Goal: Task Accomplishment & Management: Manage account settings

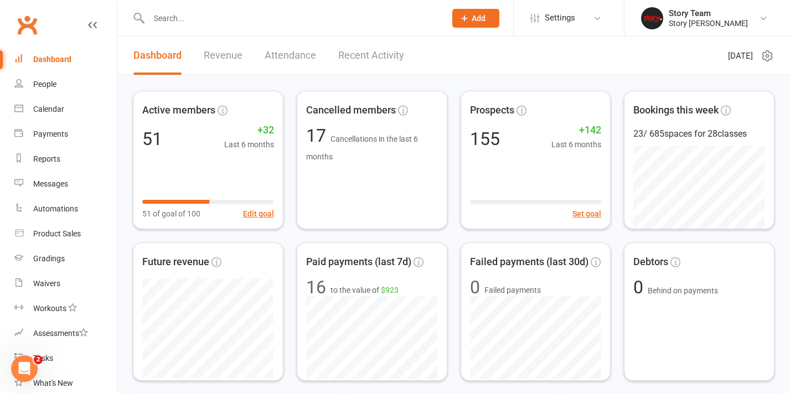
click at [469, 23] on button "Add" at bounding box center [475, 18] width 47 height 19
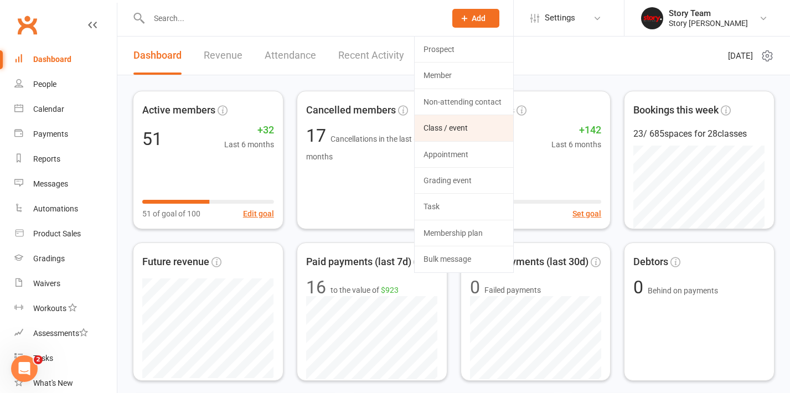
click at [443, 125] on link "Class / event" at bounding box center [464, 127] width 99 height 25
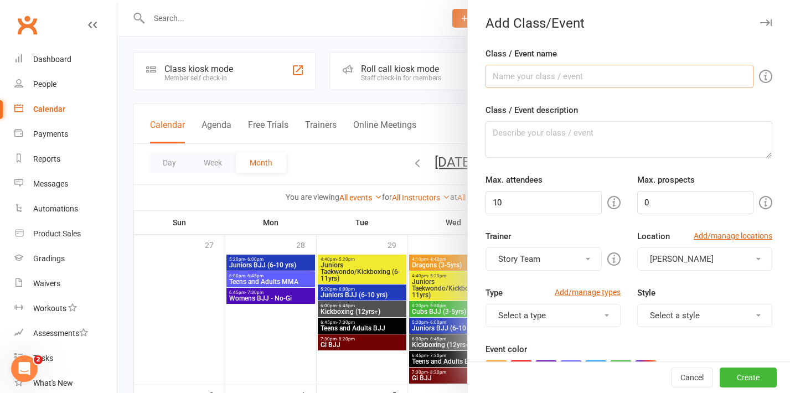
click at [558, 82] on input "Class / Event name" at bounding box center [619, 76] width 268 height 23
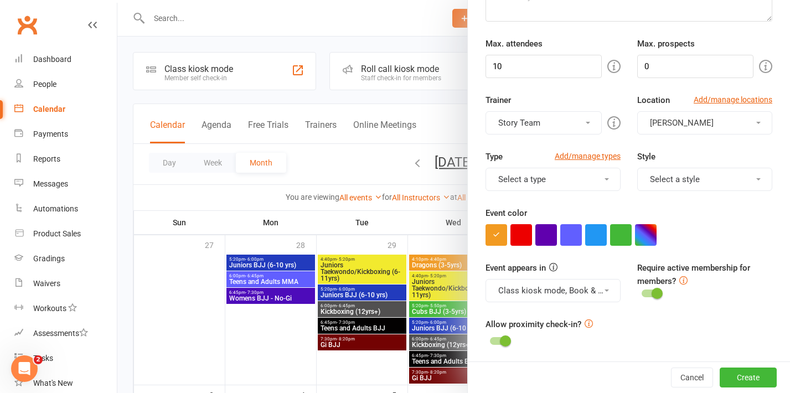
scroll to position [153, 0]
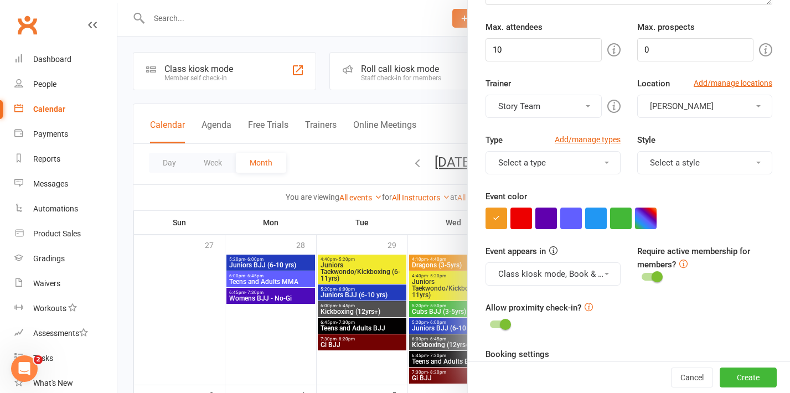
type input "Little Ninjas (2yrs)"
click at [553, 159] on button "Select a type" at bounding box center [552, 162] width 135 height 23
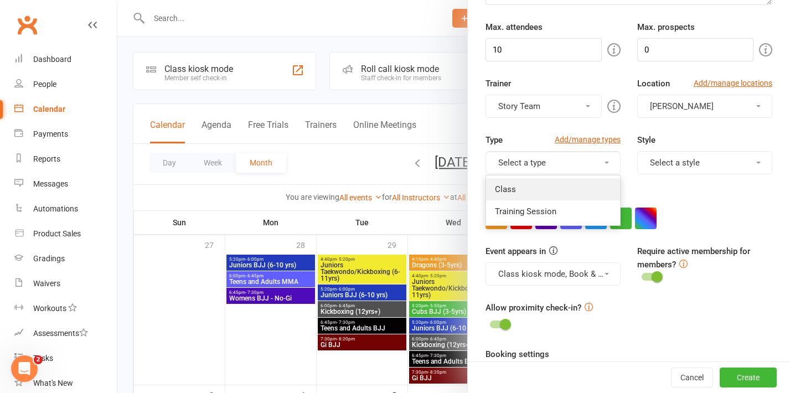
click at [533, 188] on link "Class" at bounding box center [553, 189] width 134 height 22
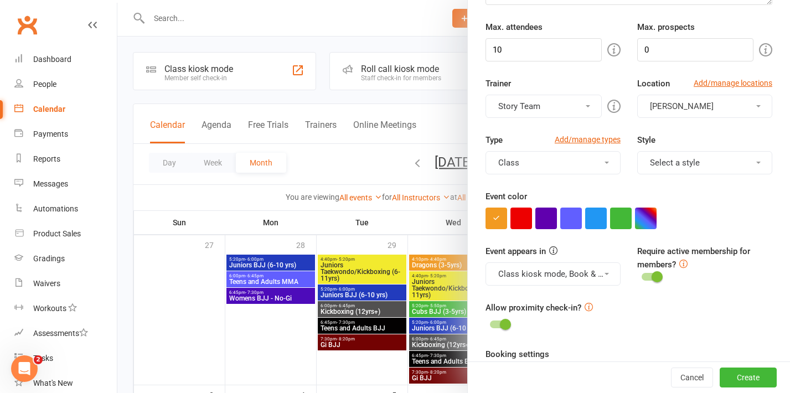
click at [681, 165] on button "Select a style" at bounding box center [704, 162] width 135 height 23
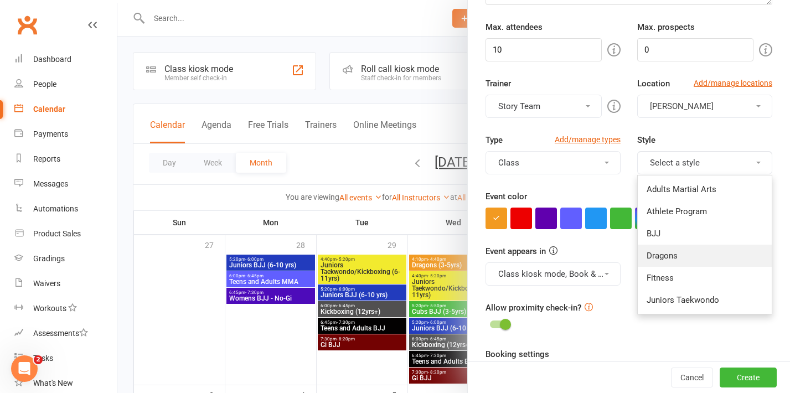
click at [665, 256] on link "Dragons" at bounding box center [705, 256] width 134 height 22
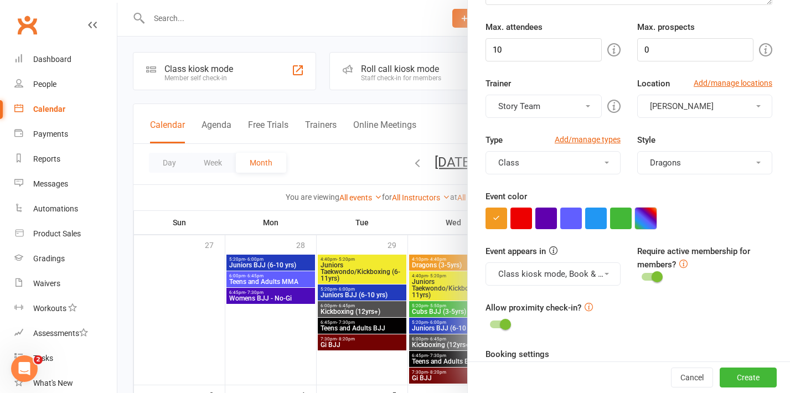
click at [650, 221] on button "button" at bounding box center [646, 219] width 22 height 22
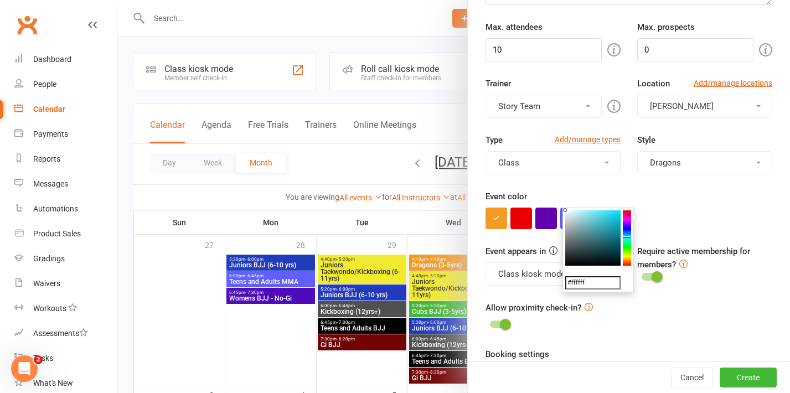
drag, startPoint x: 630, startPoint y: 232, endPoint x: 630, endPoint y: 237, distance: 5.6
click at [630, 237] on colorpicker-hue at bounding box center [627, 237] width 8 height 55
type input "#04e2f0"
click at [619, 214] on colorpicker-saturation at bounding box center [592, 237] width 55 height 55
click at [616, 193] on div "Event color" at bounding box center [628, 209] width 287 height 39
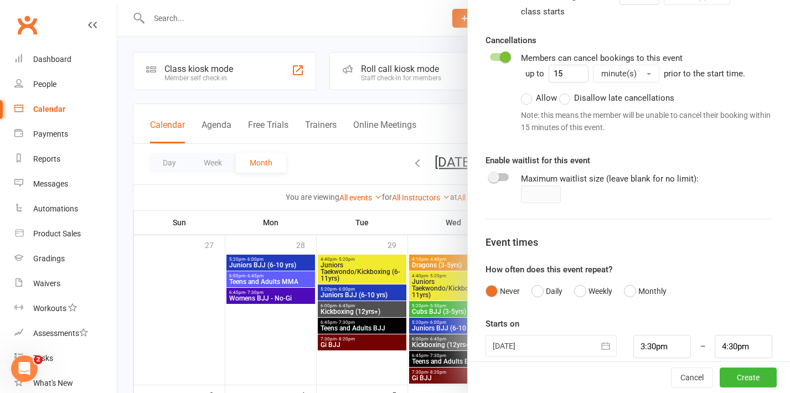
scroll to position [590, 0]
click at [581, 281] on button "Weekly" at bounding box center [593, 291] width 38 height 21
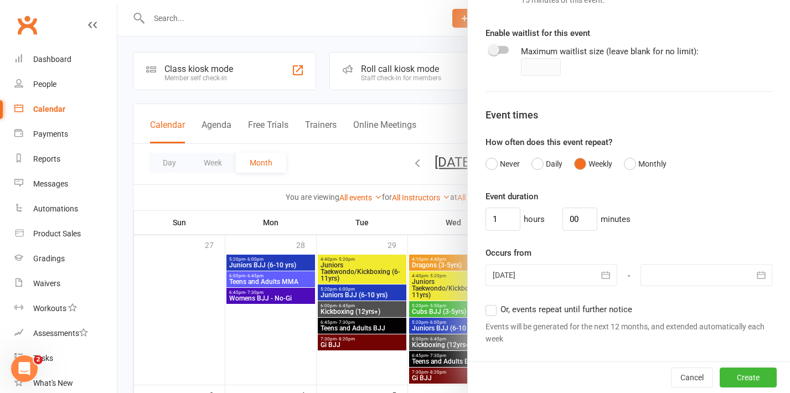
scroll to position [748, 0]
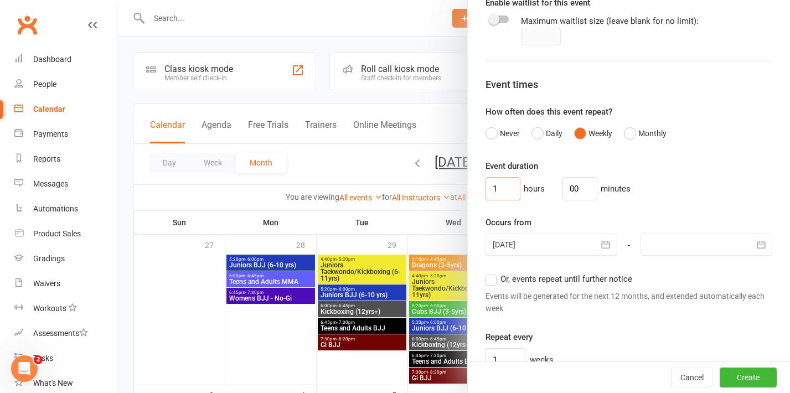
click at [504, 177] on input "1" at bounding box center [502, 188] width 35 height 23
type input "0"
click at [577, 177] on input "00" at bounding box center [579, 188] width 35 height 23
type input "0"
type input "30"
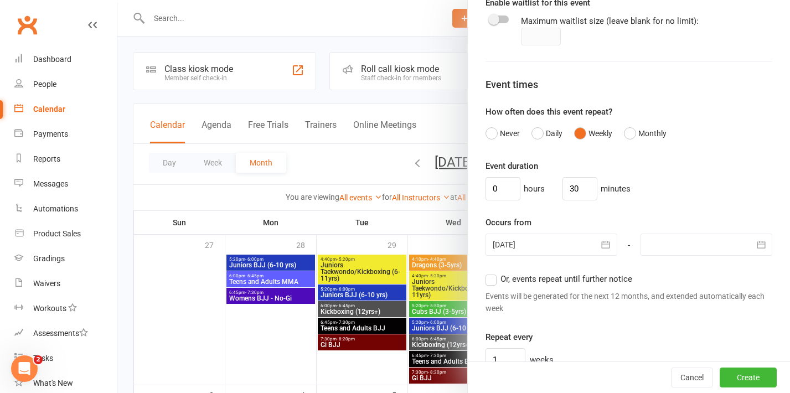
click at [666, 177] on div "0 hours 30 minutes" at bounding box center [628, 188] width 287 height 23
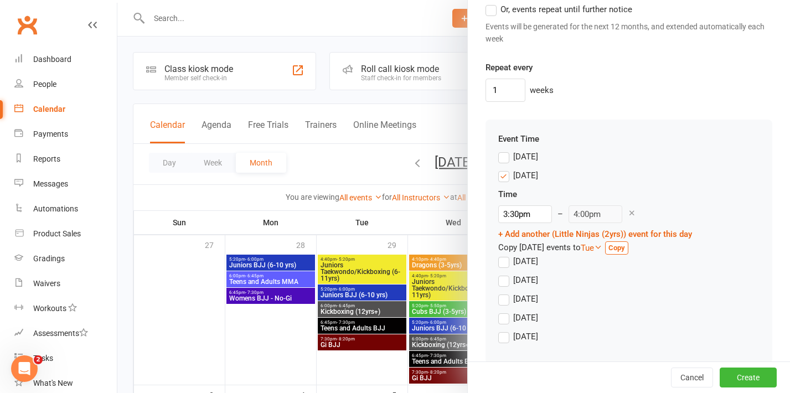
click at [507, 169] on label "[DATE]" at bounding box center [518, 175] width 40 height 13
click at [505, 169] on input "[DATE]" at bounding box center [501, 169] width 7 height 0
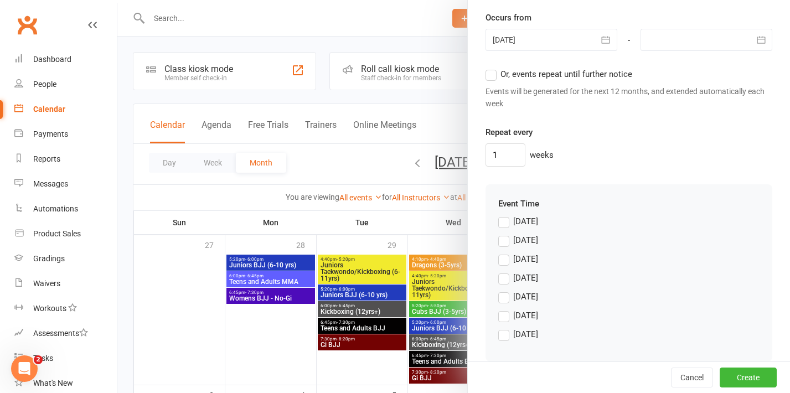
click at [504, 328] on label "[DATE]" at bounding box center [518, 334] width 40 height 13
click at [504, 328] on input "[DATE]" at bounding box center [501, 328] width 7 height 0
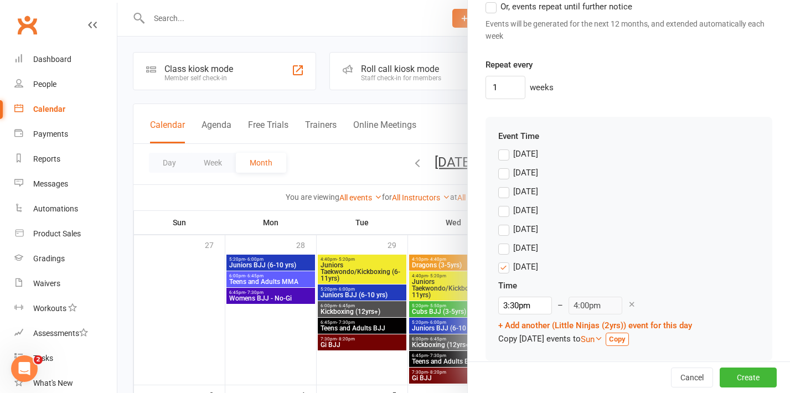
scroll to position [1020, 0]
click at [512, 297] on input "3:30pm" at bounding box center [525, 306] width 54 height 18
type input "9:00am"
type input "9:30am"
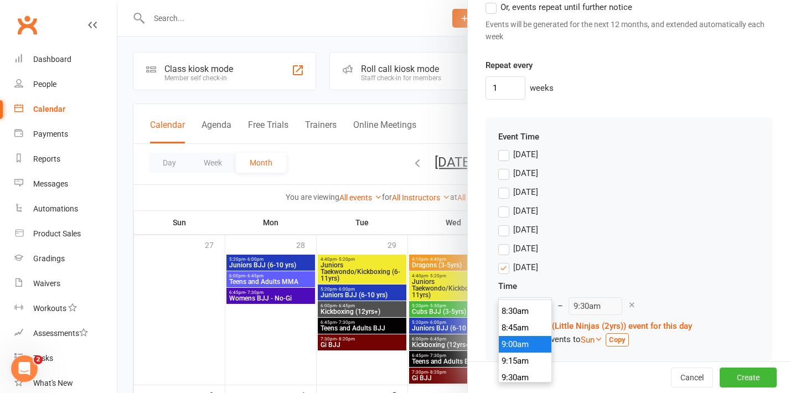
click at [522, 344] on li "9:00am" at bounding box center [525, 344] width 53 height 17
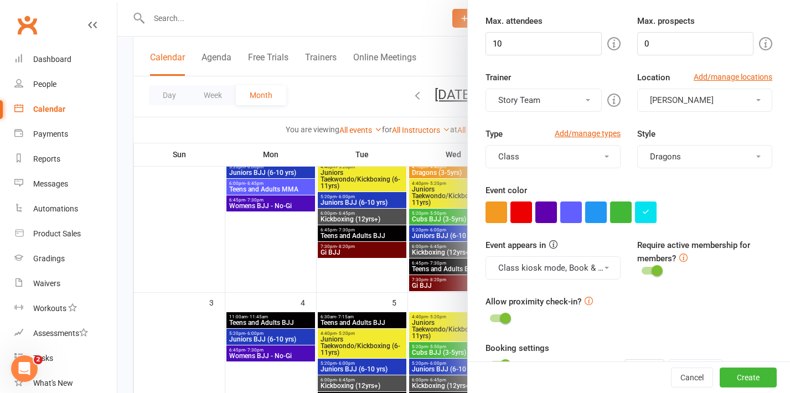
scroll to position [160, 0]
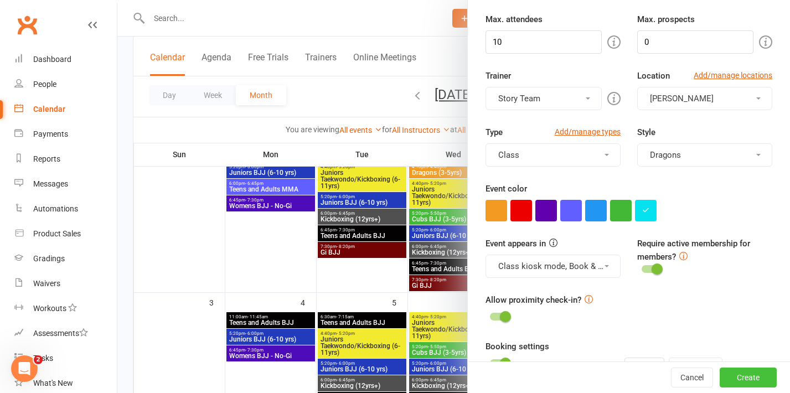
click at [750, 383] on button "Create" at bounding box center [747, 377] width 57 height 20
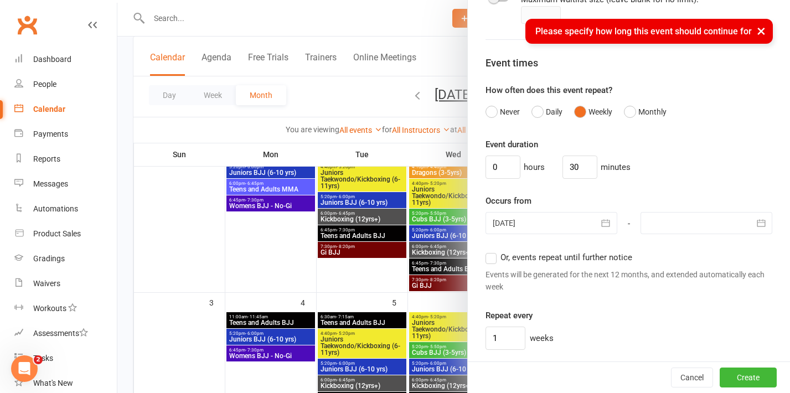
scroll to position [771, 0]
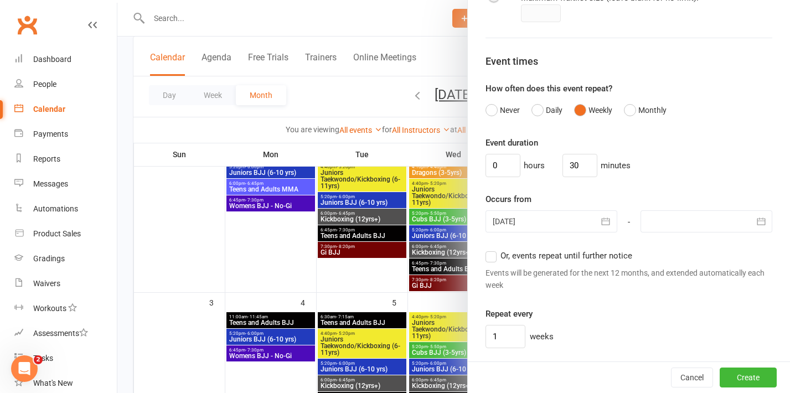
click at [485, 249] on label "Or, events repeat until further notice" at bounding box center [558, 255] width 147 height 13
click at [485, 249] on input "Or, events repeat until further notice" at bounding box center [488, 249] width 7 height 0
click at [740, 379] on button "Create" at bounding box center [747, 377] width 57 height 20
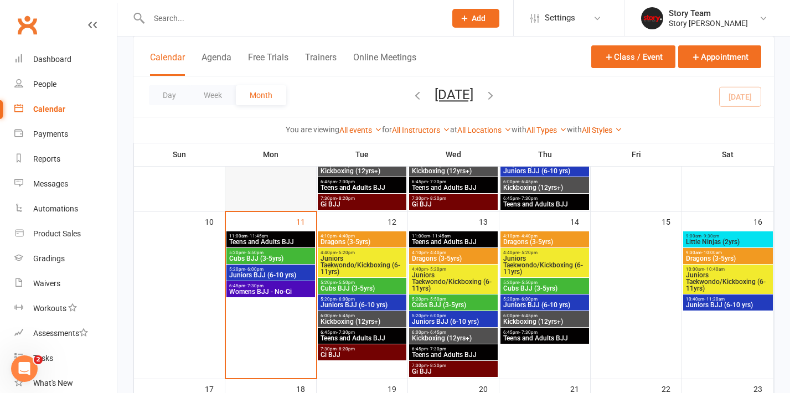
scroll to position [322, 0]
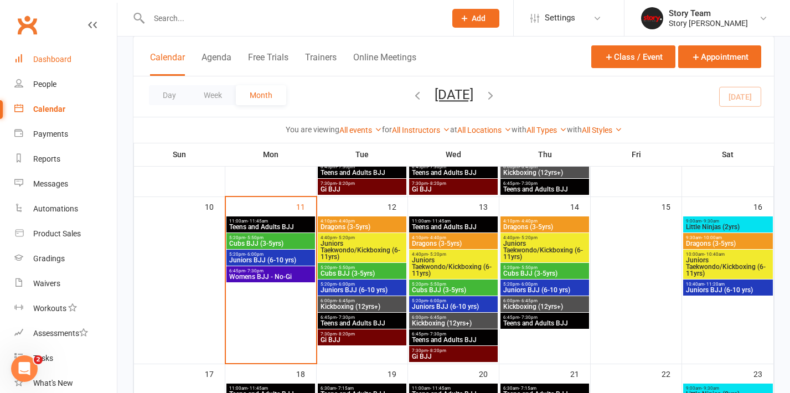
click at [39, 60] on div "Dashboard" at bounding box center [52, 59] width 38 height 9
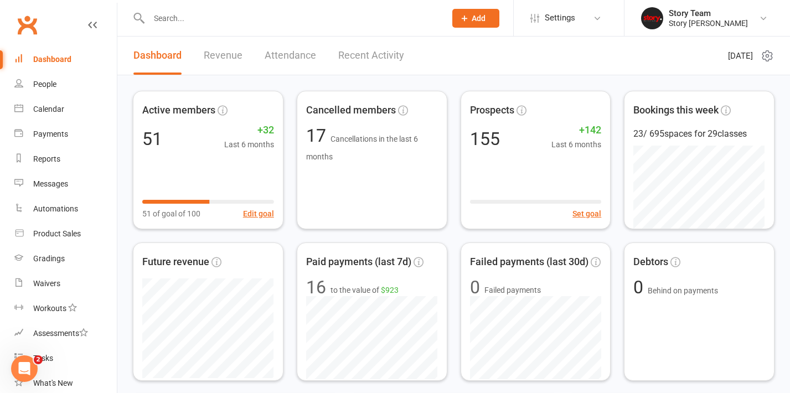
click at [377, 59] on link "Recent Activity" at bounding box center [371, 56] width 66 height 38
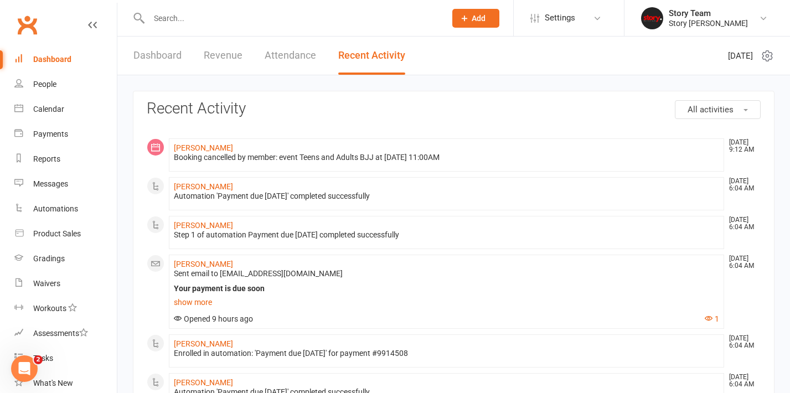
click at [765, 58] on icon at bounding box center [766, 55] width 13 height 13
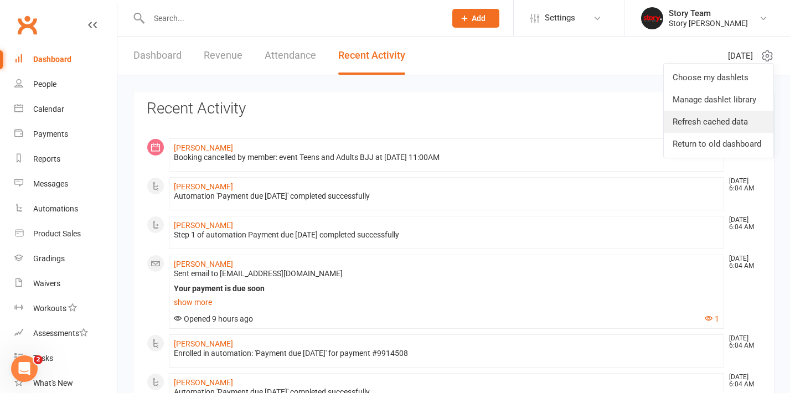
click at [695, 124] on link "Refresh cached data" at bounding box center [719, 122] width 110 height 22
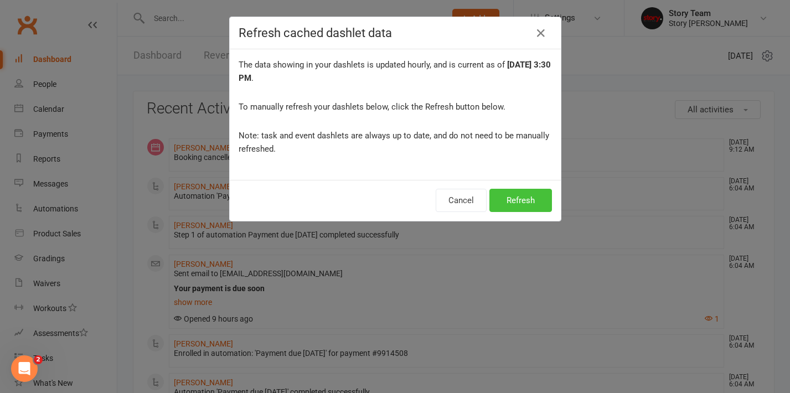
click at [532, 198] on button "Refresh" at bounding box center [520, 200] width 63 height 23
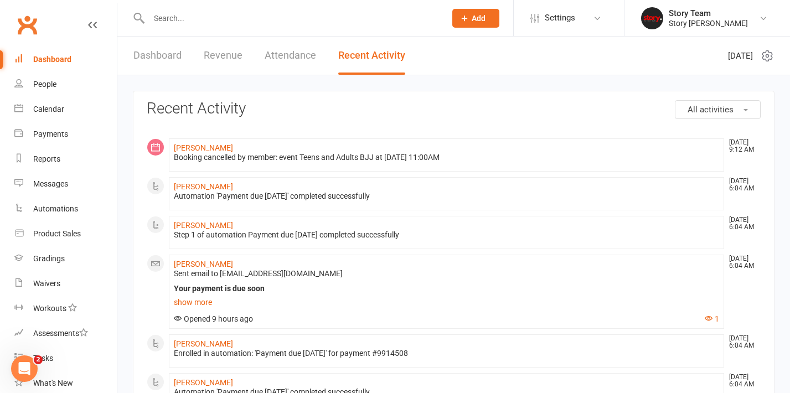
click at [162, 60] on link "Dashboard" at bounding box center [157, 56] width 48 height 38
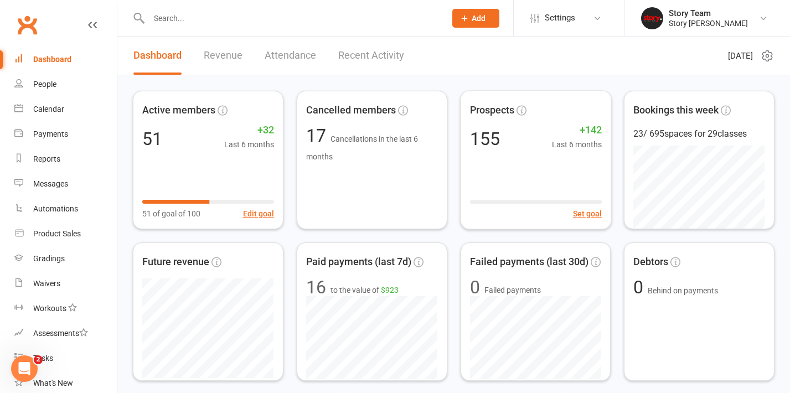
click at [468, 18] on icon at bounding box center [464, 18] width 10 height 10
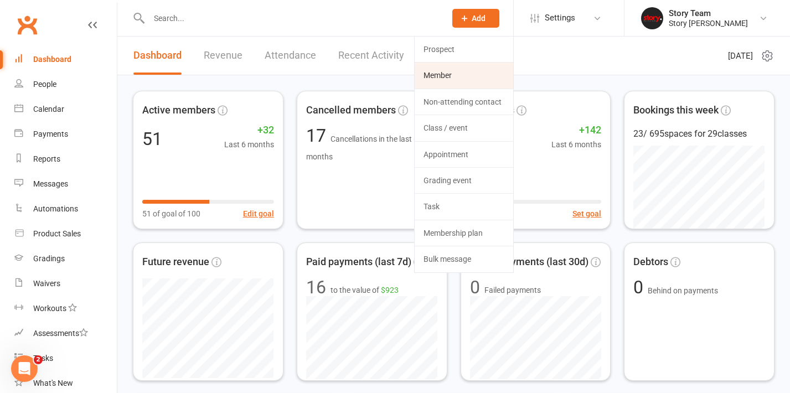
click at [443, 76] on link "Member" at bounding box center [464, 75] width 99 height 25
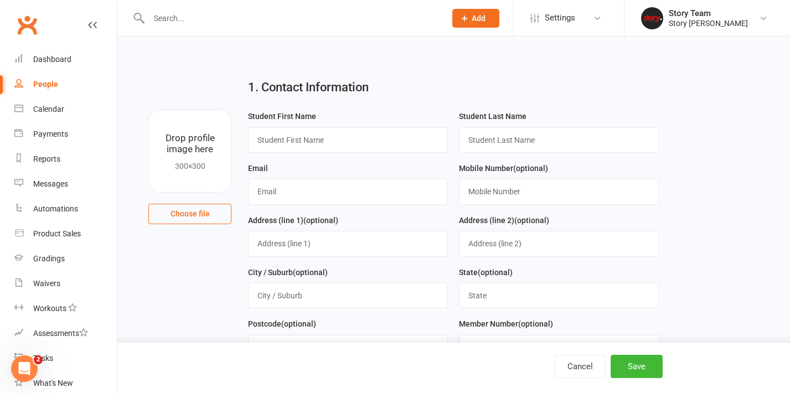
click at [211, 17] on input "text" at bounding box center [292, 18] width 292 height 15
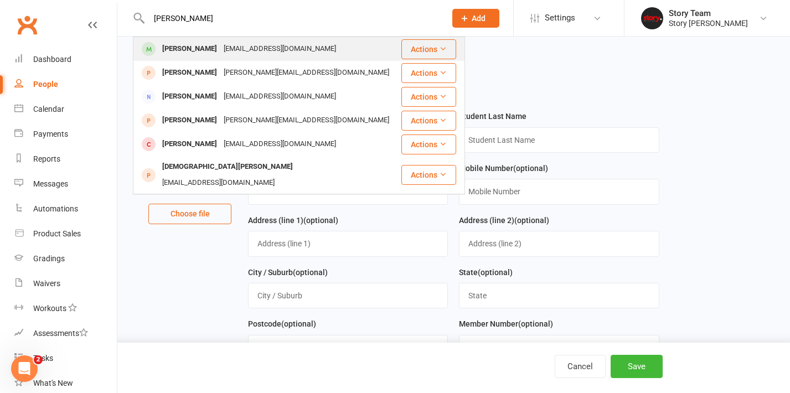
type input "[PERSON_NAME]"
click at [220, 45] on div "[EMAIL_ADDRESS][DOMAIN_NAME]" at bounding box center [279, 49] width 119 height 16
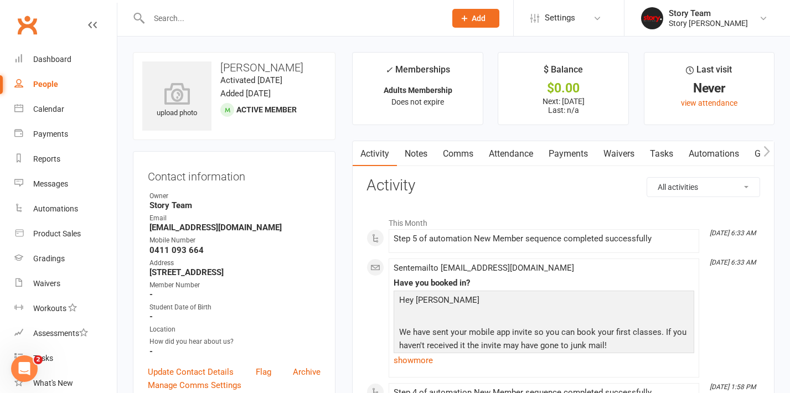
click at [463, 152] on link "Comms" at bounding box center [458, 153] width 46 height 25
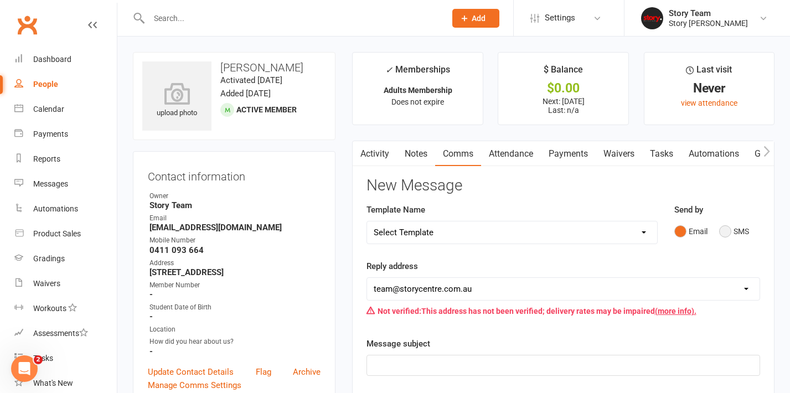
click at [721, 235] on button "SMS" at bounding box center [734, 231] width 30 height 21
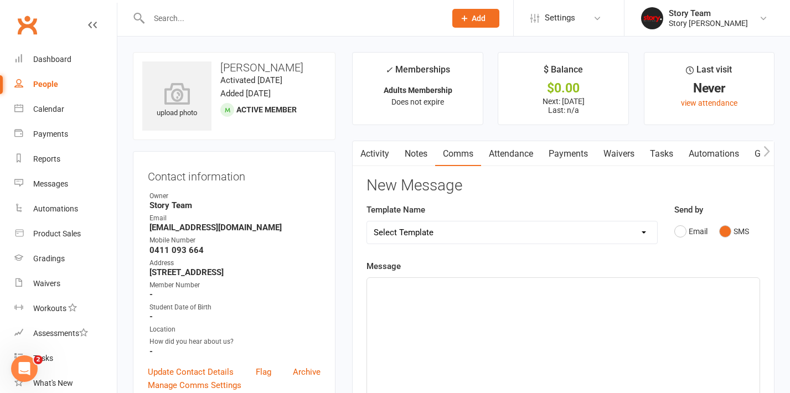
click at [506, 283] on p "﻿" at bounding box center [563, 287] width 379 height 13
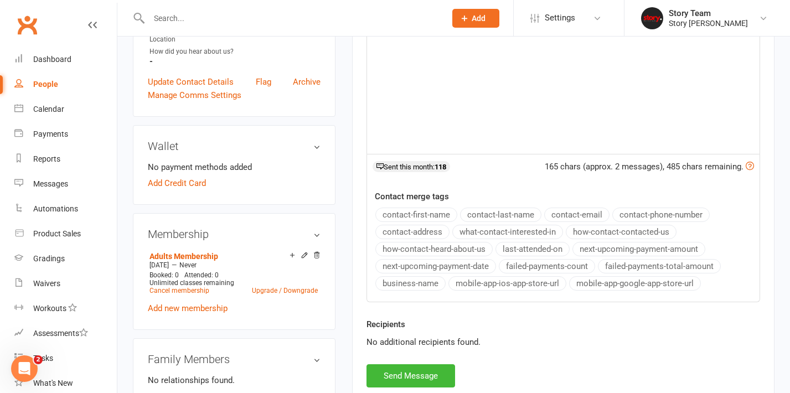
scroll to position [288, 0]
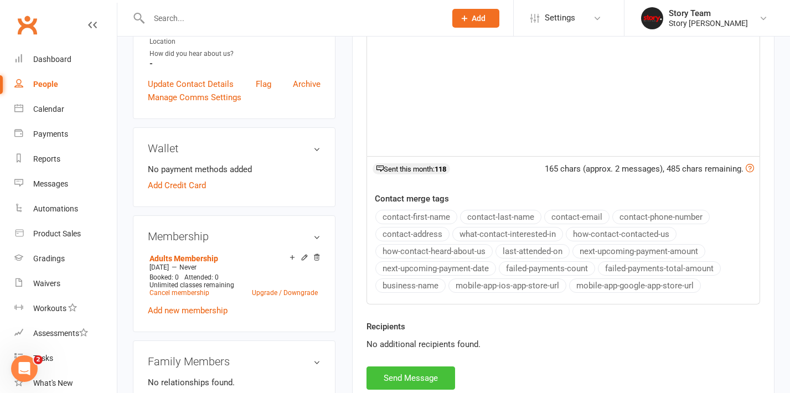
click at [409, 376] on button "Send Message" at bounding box center [410, 377] width 89 height 23
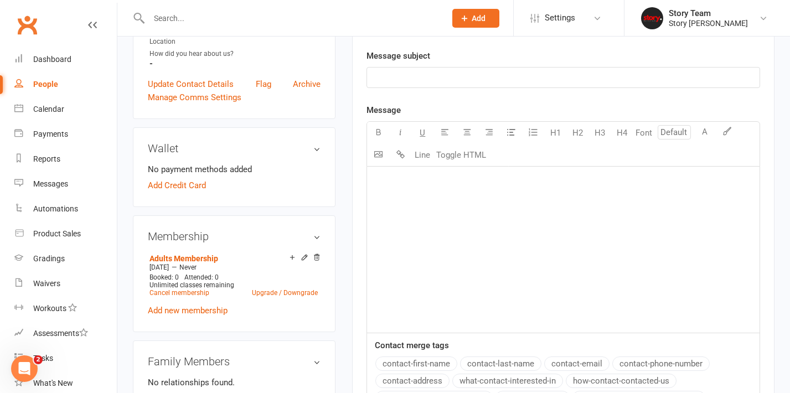
click at [483, 19] on span "Add" at bounding box center [479, 18] width 14 height 9
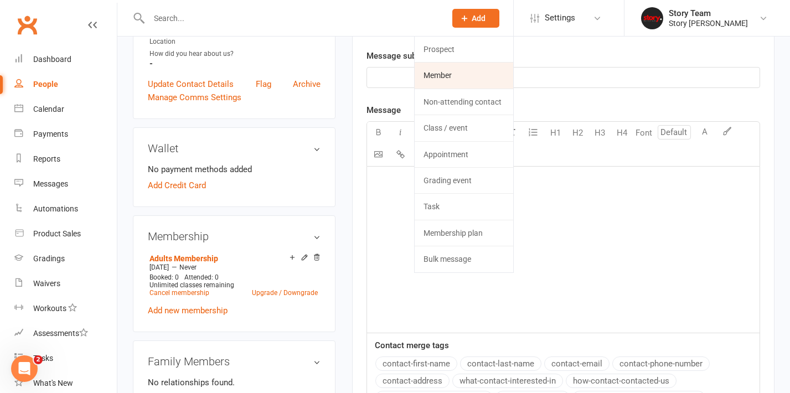
click at [441, 69] on link "Member" at bounding box center [464, 75] width 99 height 25
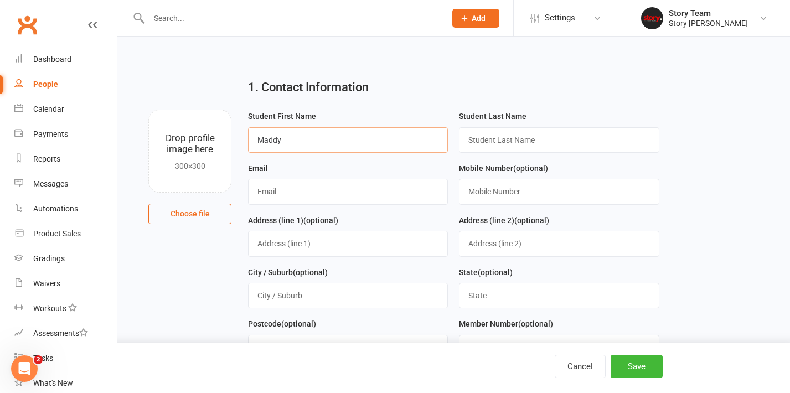
type input "Maddy"
type input "[PERSON_NAME]"
paste input "[EMAIL_ADDRESS][DOMAIN_NAME]"
type input "[EMAIL_ADDRESS][DOMAIN_NAME]"
paste input "0422 798 481"
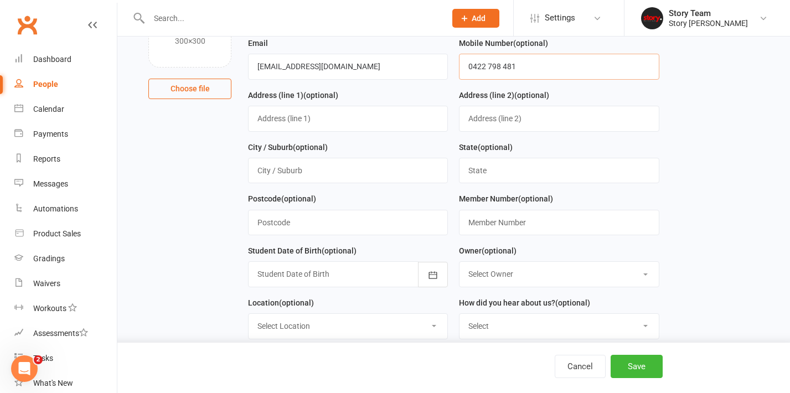
scroll to position [126, 0]
type input "0422 798 481"
click at [431, 273] on icon "button" at bounding box center [432, 274] width 11 height 11
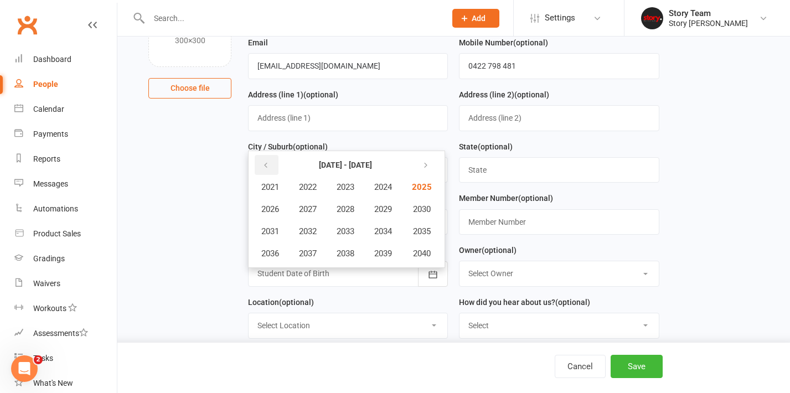
click at [266, 165] on icon "button" at bounding box center [266, 165] width 8 height 9
click at [270, 164] on button "button" at bounding box center [267, 165] width 24 height 20
click at [385, 252] on span "1999" at bounding box center [383, 253] width 18 height 10
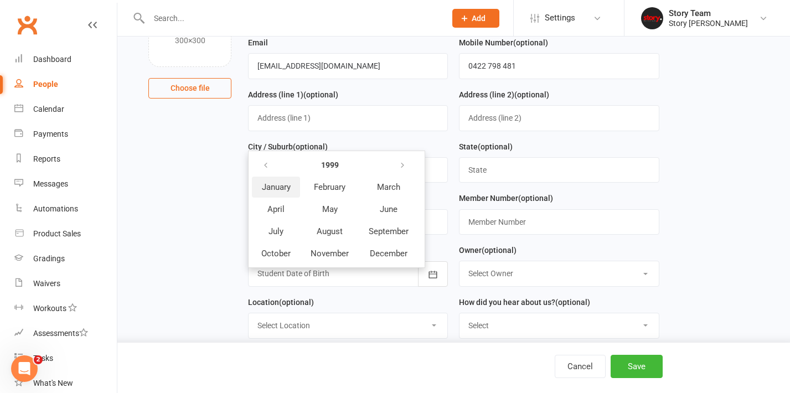
click at [275, 188] on span "January" at bounding box center [276, 187] width 29 height 10
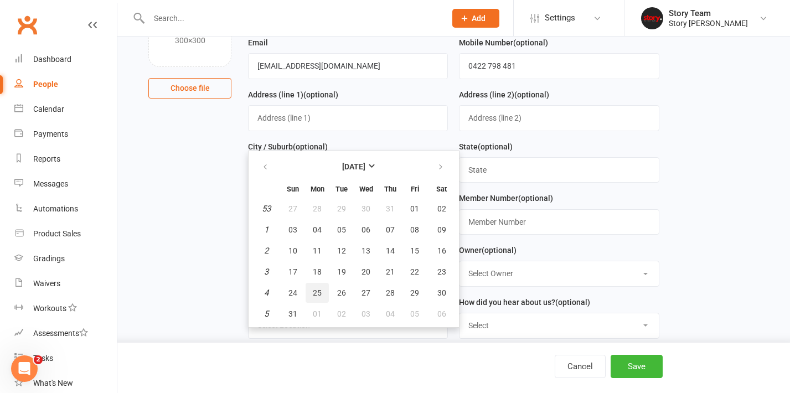
click at [321, 291] on span "25" at bounding box center [317, 292] width 9 height 9
type input "[DATE]"
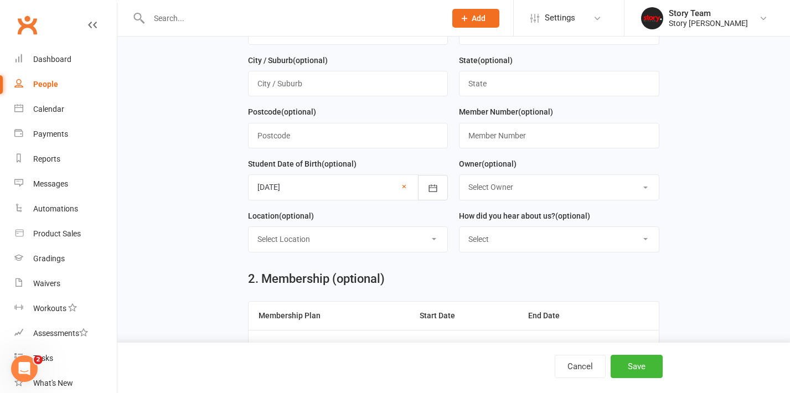
scroll to position [247, 0]
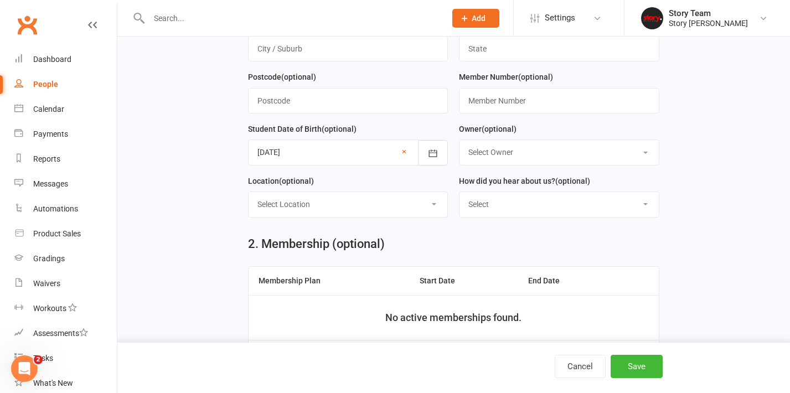
select select "Instagram"
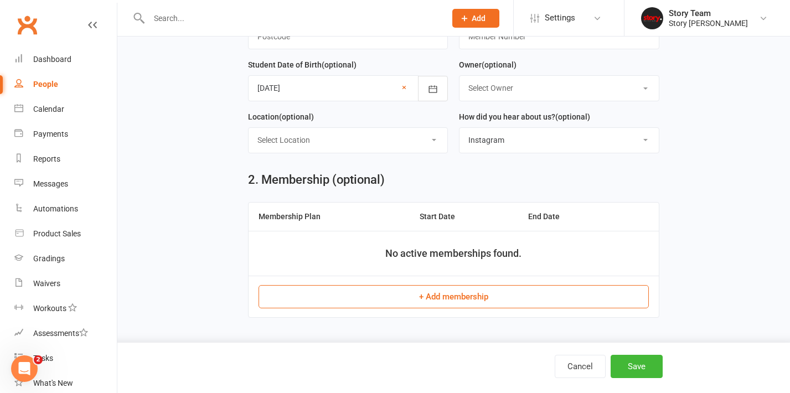
scroll to position [318, 0]
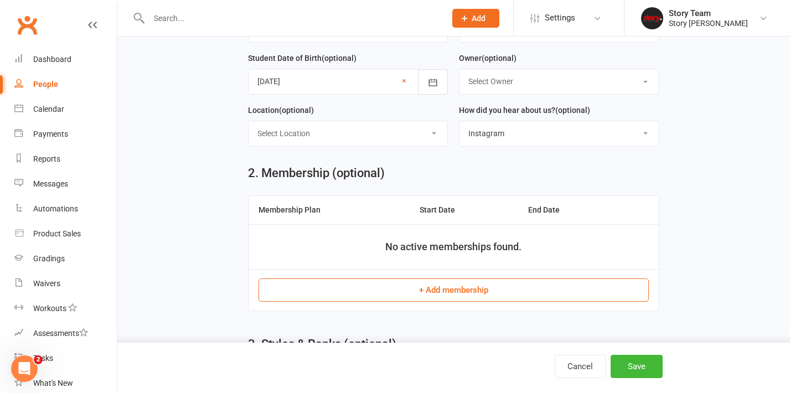
click at [396, 279] on button "+ Add membership" at bounding box center [453, 289] width 390 height 23
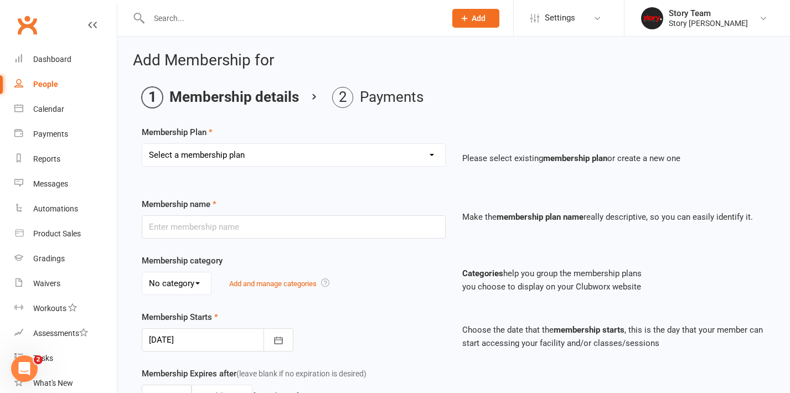
select select "5"
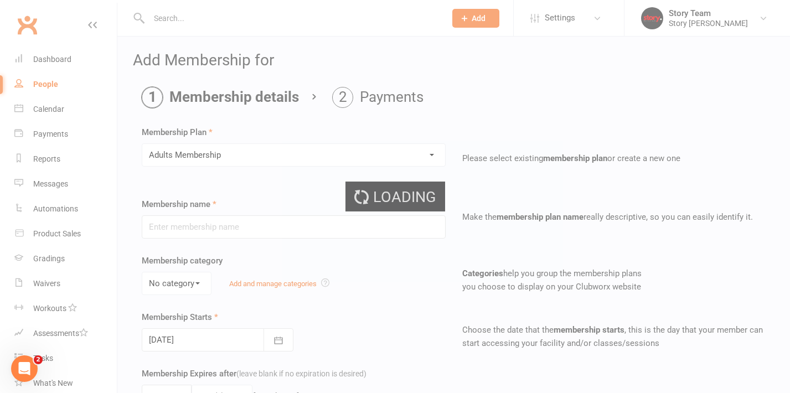
type input "Adults Membership"
select select "0"
type input "0"
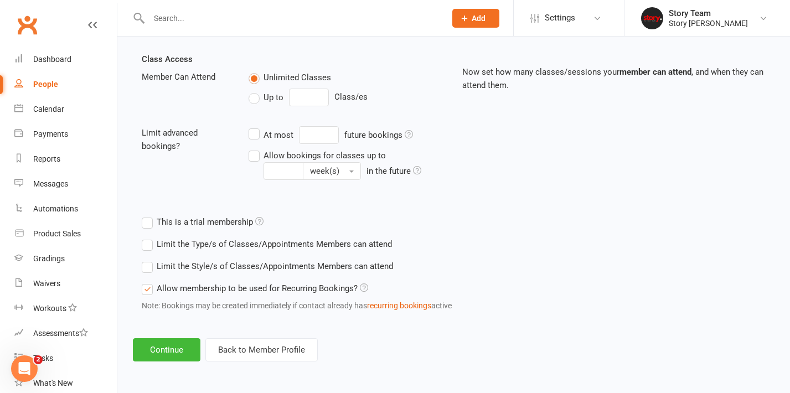
scroll to position [384, 0]
click at [188, 338] on button "Continue" at bounding box center [167, 349] width 68 height 23
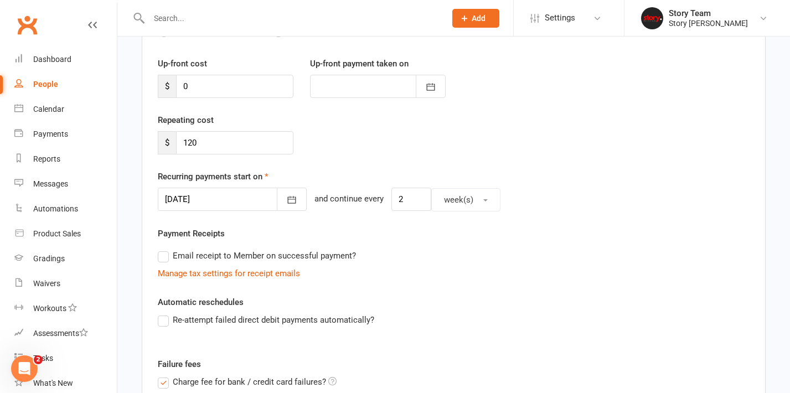
scroll to position [147, 0]
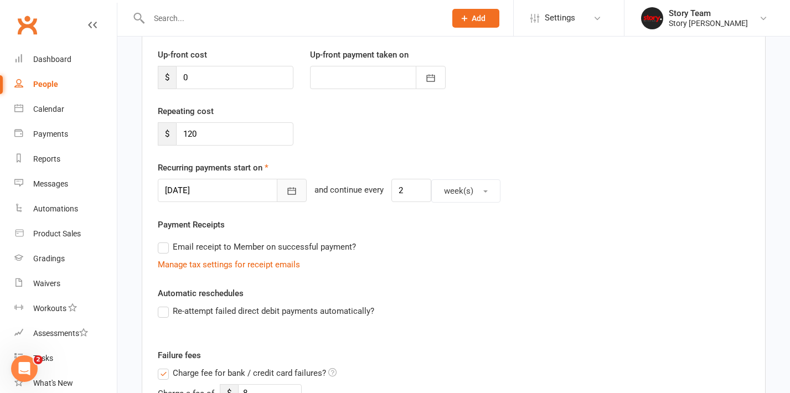
click at [286, 192] on icon "button" at bounding box center [291, 190] width 11 height 11
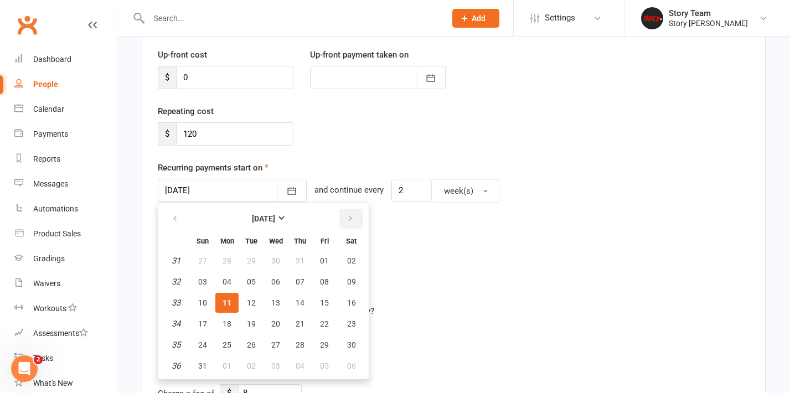
click at [354, 221] on button "button" at bounding box center [351, 219] width 24 height 20
click at [177, 214] on icon "button" at bounding box center [175, 218] width 8 height 9
click at [351, 217] on icon "button" at bounding box center [350, 218] width 8 height 9
click at [276, 283] on span "10" at bounding box center [275, 281] width 9 height 9
type input "[DATE]"
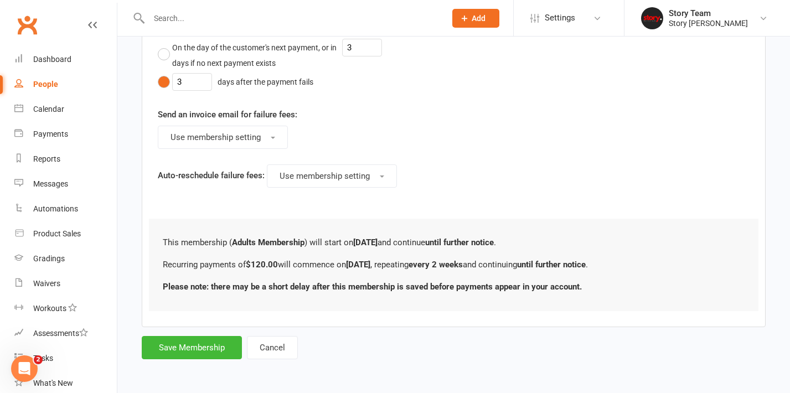
scroll to position [567, 0]
click at [190, 337] on button "Save Membership" at bounding box center [192, 347] width 100 height 23
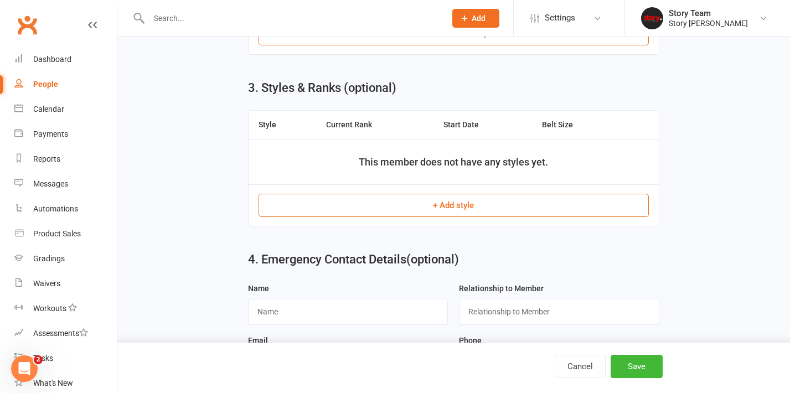
scroll to position [471, 0]
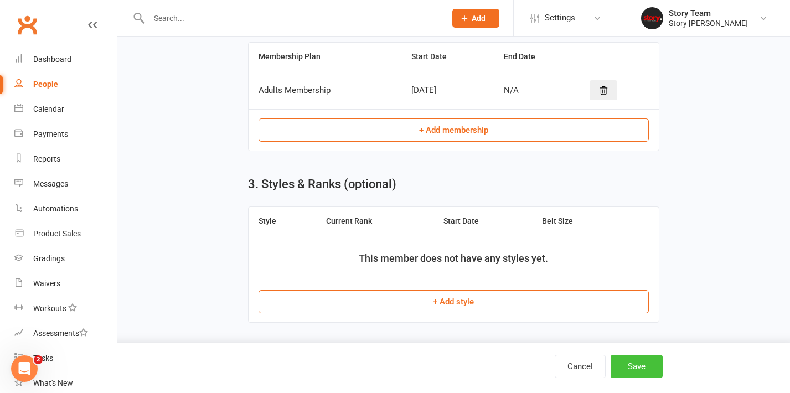
click at [642, 362] on button "Save" at bounding box center [636, 366] width 52 height 23
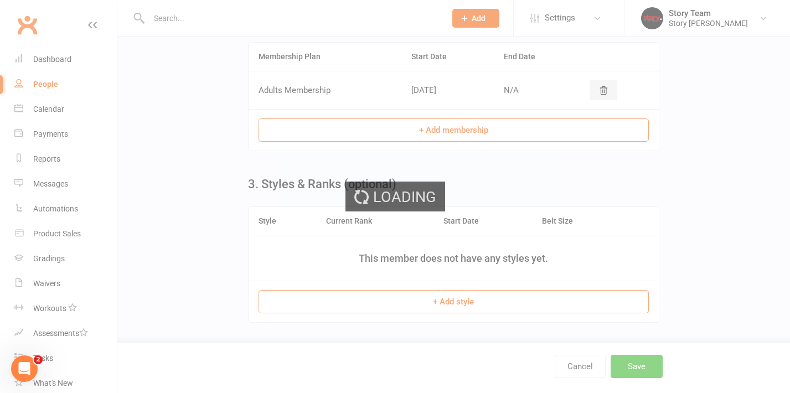
scroll to position [0, 0]
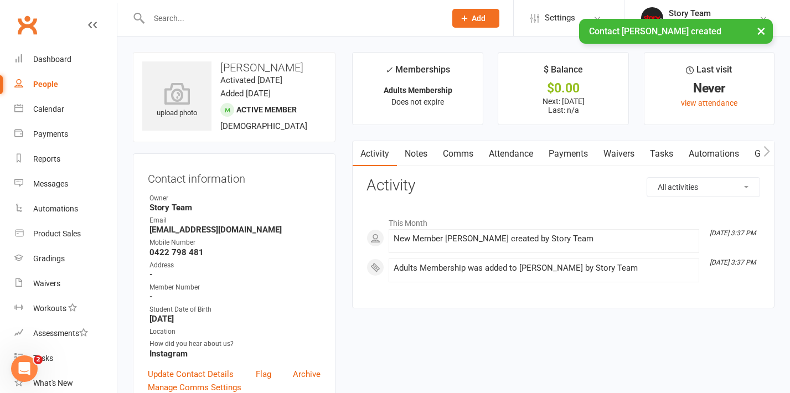
click at [457, 152] on link "Comms" at bounding box center [458, 153] width 46 height 25
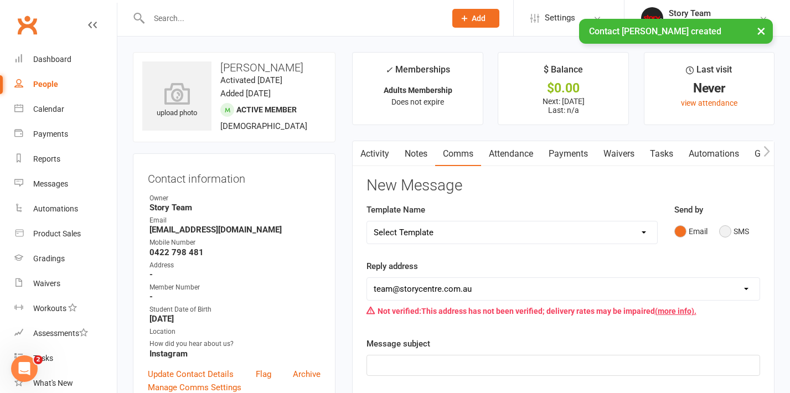
click at [730, 233] on button "SMS" at bounding box center [734, 231] width 30 height 21
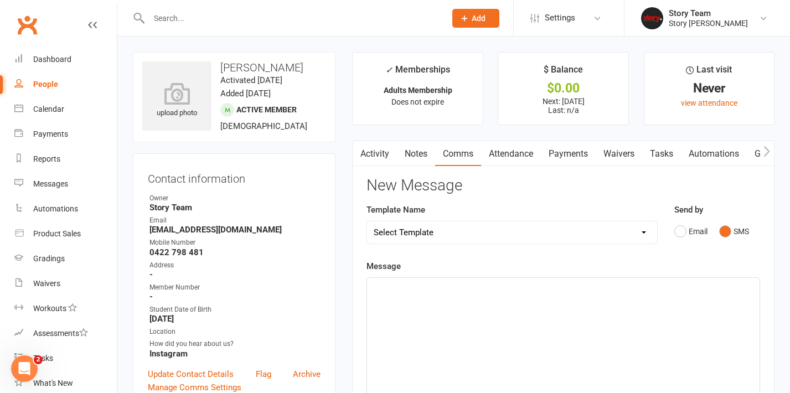
click at [436, 310] on div "﻿" at bounding box center [563, 361] width 392 height 166
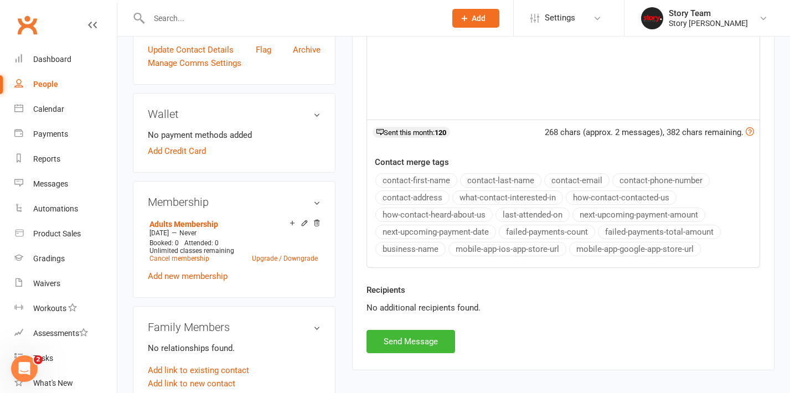
scroll to position [330, 0]
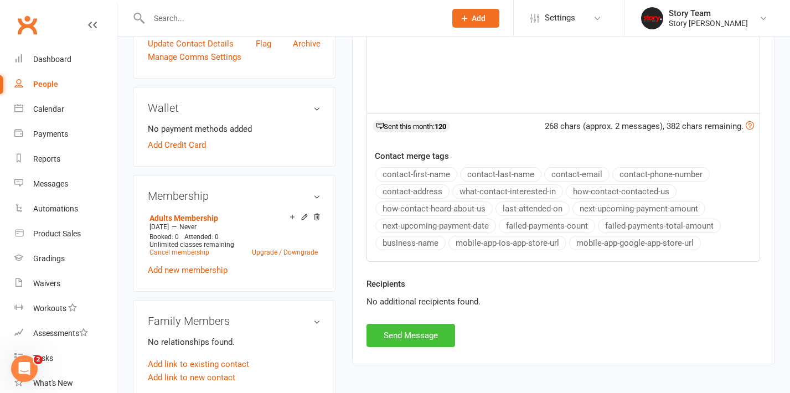
click at [394, 332] on button "Send Message" at bounding box center [410, 335] width 89 height 23
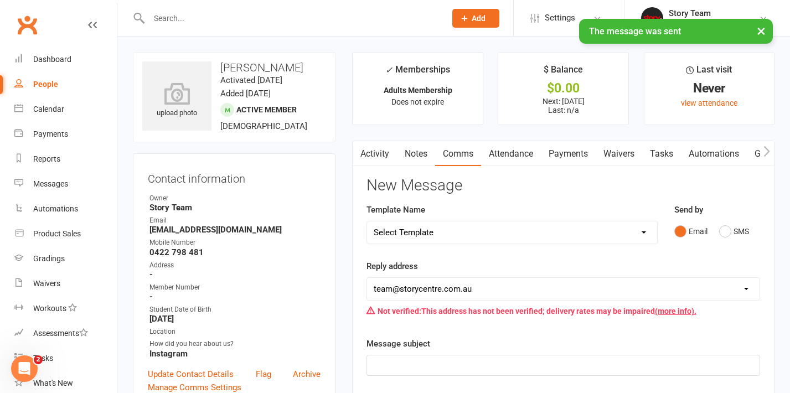
scroll to position [0, 0]
click at [83, 61] on link "Dashboard" at bounding box center [65, 59] width 102 height 25
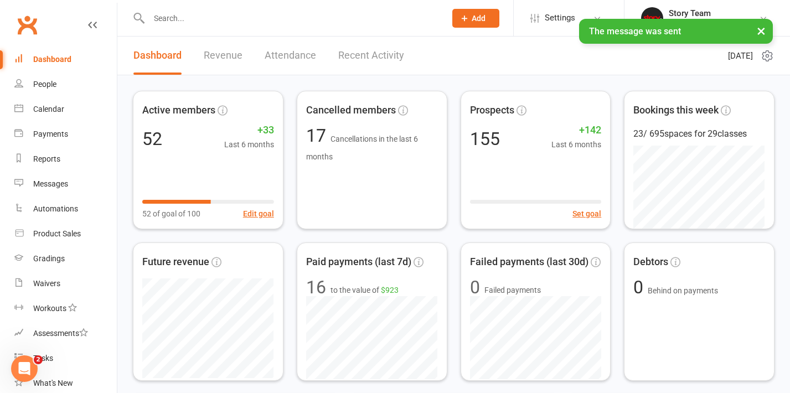
click at [389, 55] on link "Recent Activity" at bounding box center [371, 56] width 66 height 38
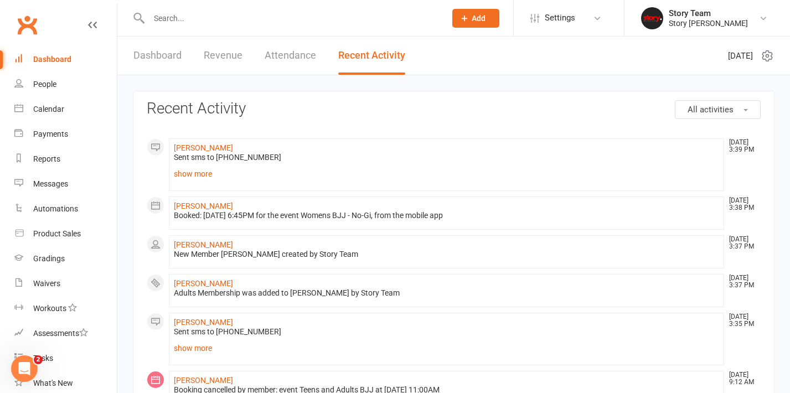
click at [740, 113] on button "All activities" at bounding box center [718, 109] width 86 height 19
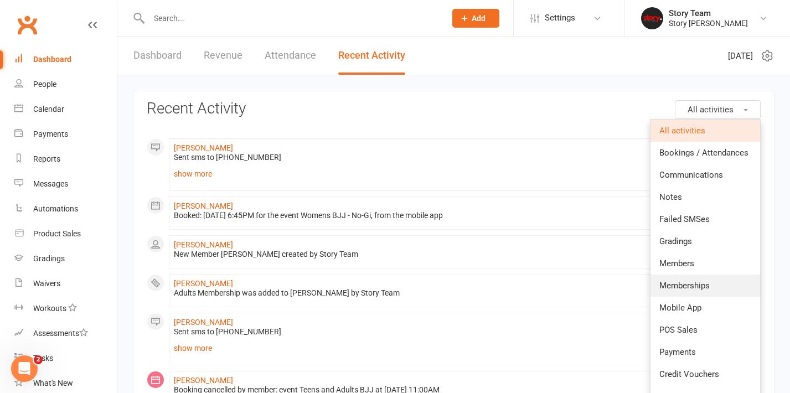
click at [682, 284] on span "Memberships" at bounding box center [684, 286] width 50 height 10
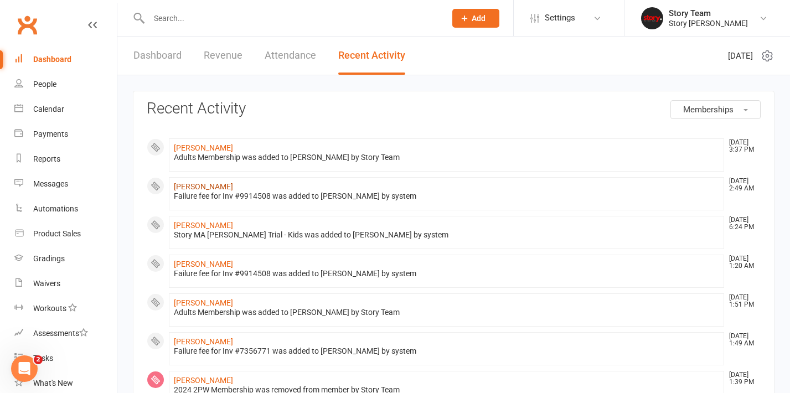
click at [188, 185] on link "[PERSON_NAME]" at bounding box center [203, 186] width 59 height 9
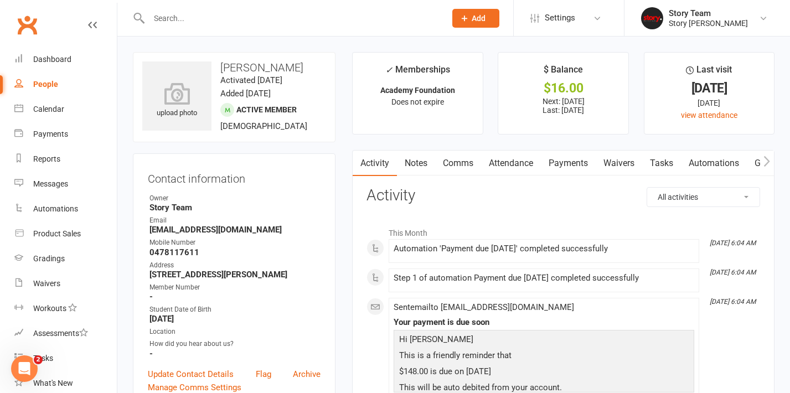
click at [566, 154] on link "Payments" at bounding box center [568, 163] width 55 height 25
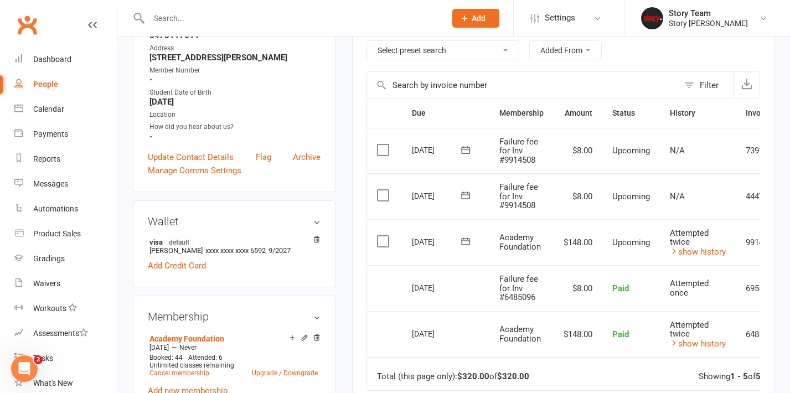
scroll to position [219, 0]
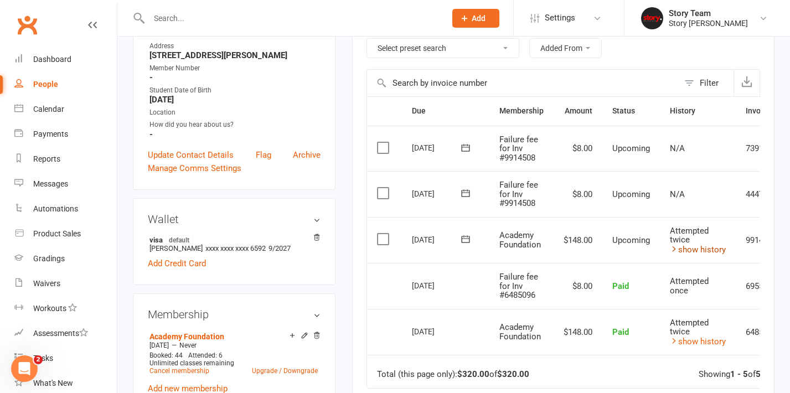
click at [711, 247] on link "show history" at bounding box center [698, 250] width 56 height 10
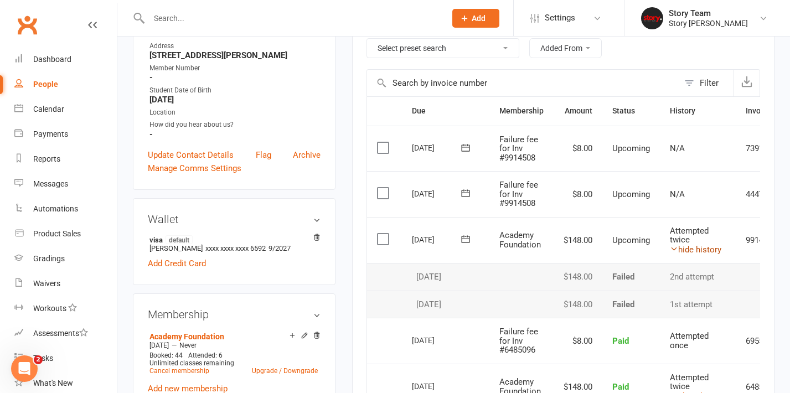
click at [711, 247] on link "hide history" at bounding box center [695, 250] width 51 height 10
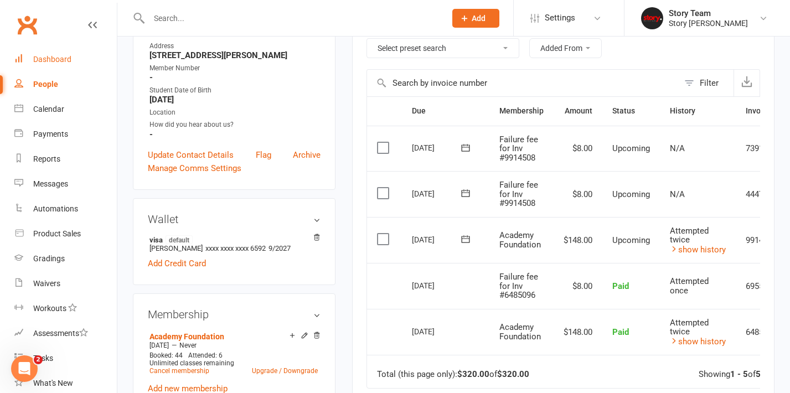
click at [53, 60] on div "Dashboard" at bounding box center [52, 59] width 38 height 9
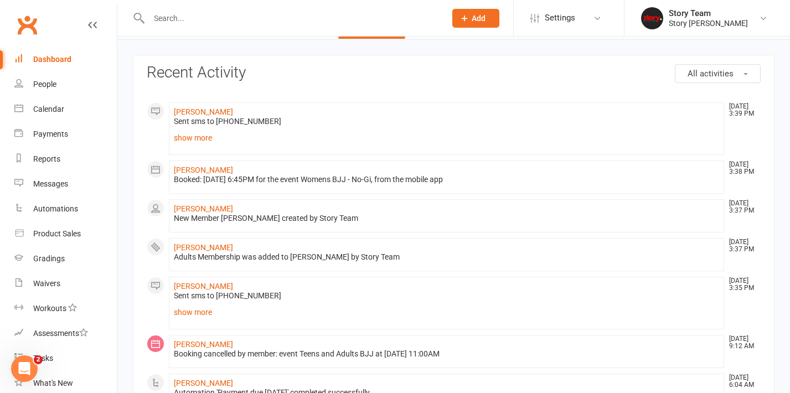
scroll to position [38, 0]
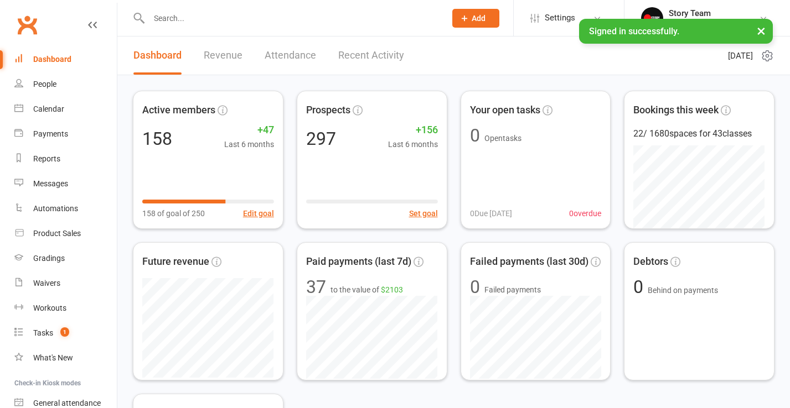
click at [382, 57] on link "Recent Activity" at bounding box center [371, 56] width 66 height 38
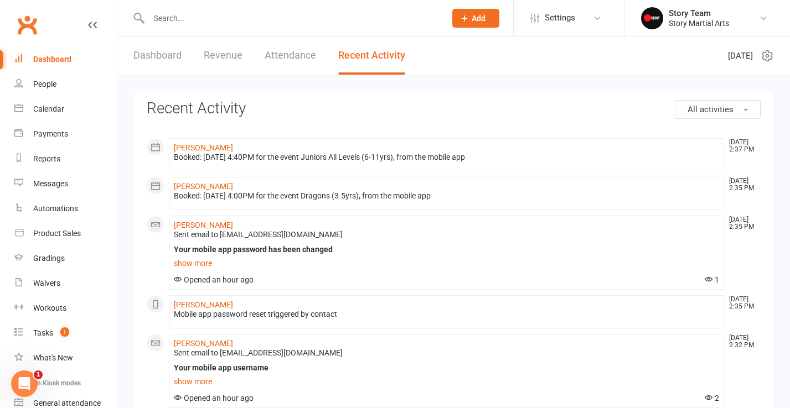
click at [150, 58] on link "Dashboard" at bounding box center [157, 56] width 48 height 38
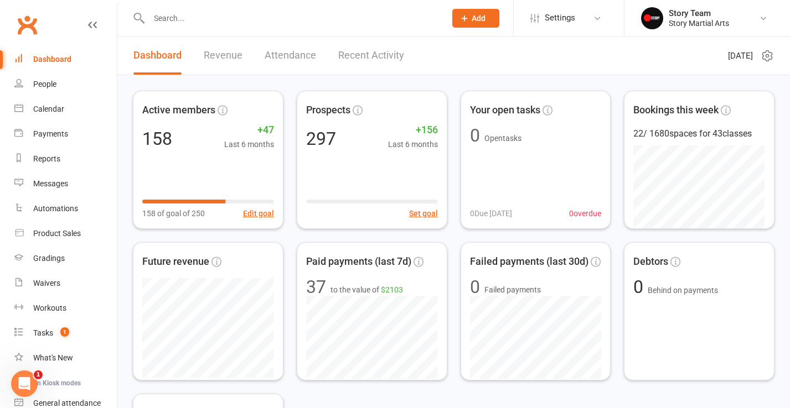
click at [294, 54] on link "Attendance" at bounding box center [290, 56] width 51 height 38
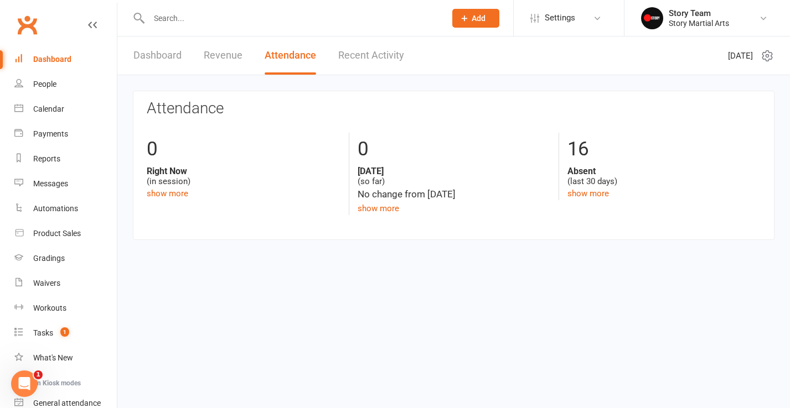
click at [195, 55] on div "Dashboard Revenue Attendance Recent Activity" at bounding box center [268, 56] width 303 height 38
click at [231, 58] on link "Revenue" at bounding box center [223, 56] width 39 height 38
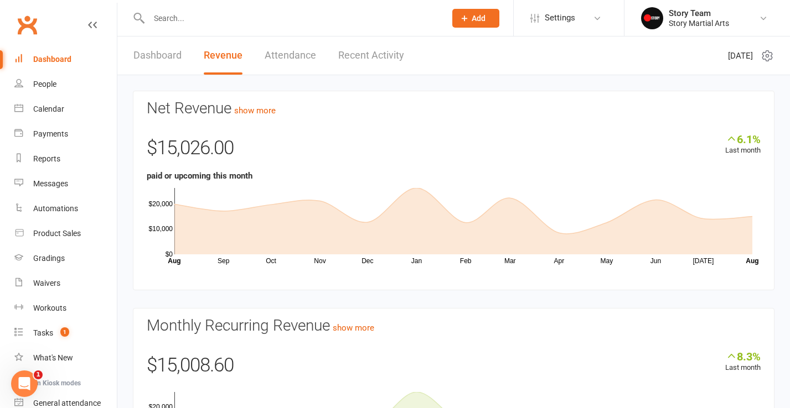
click at [291, 60] on link "Attendance" at bounding box center [290, 56] width 51 height 38
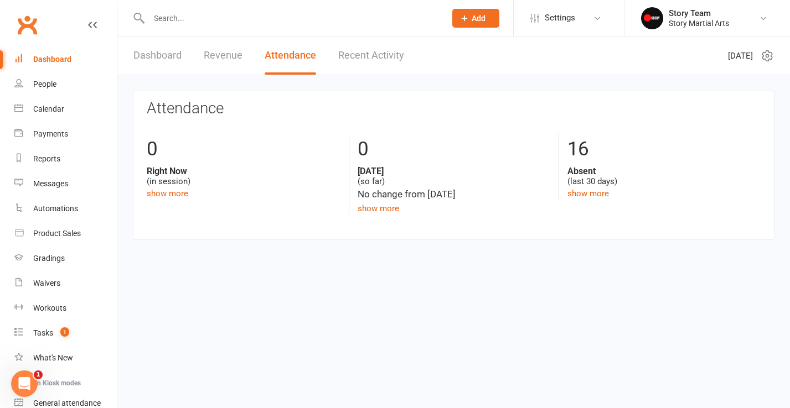
click at [771, 54] on icon at bounding box center [766, 56] width 9 height 11
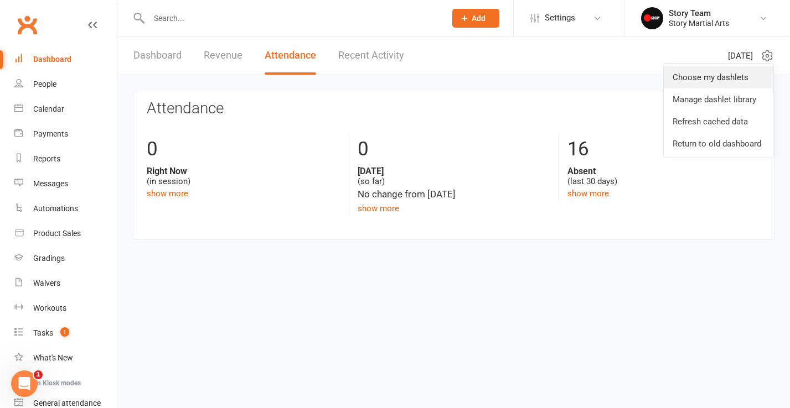
click at [693, 73] on link "Choose my dashlets" at bounding box center [719, 77] width 110 height 22
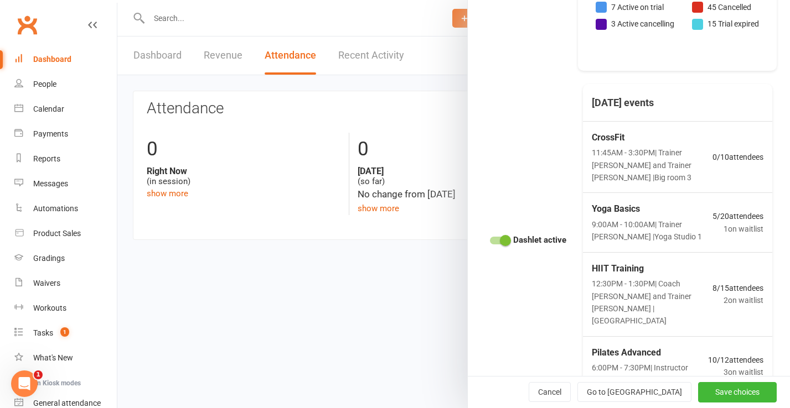
scroll to position [1850, 0]
click at [381, 326] on div at bounding box center [453, 204] width 672 height 408
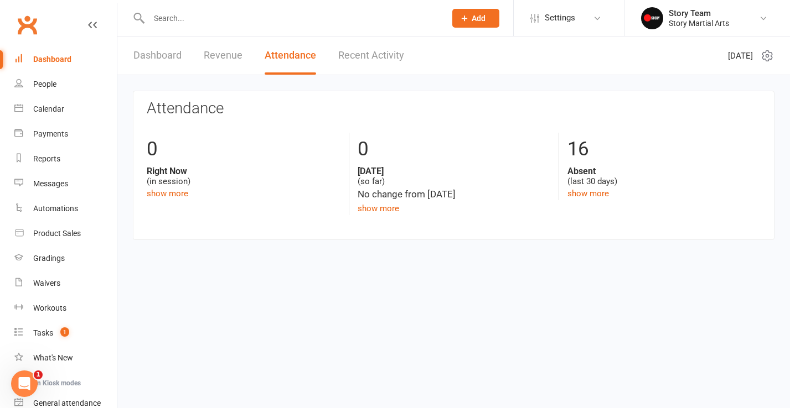
click at [230, 67] on link "Revenue" at bounding box center [223, 56] width 39 height 38
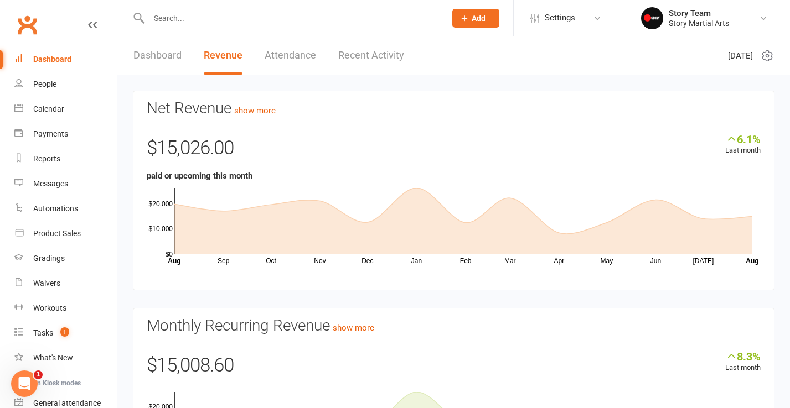
click at [156, 49] on link "Dashboard" at bounding box center [157, 56] width 48 height 38
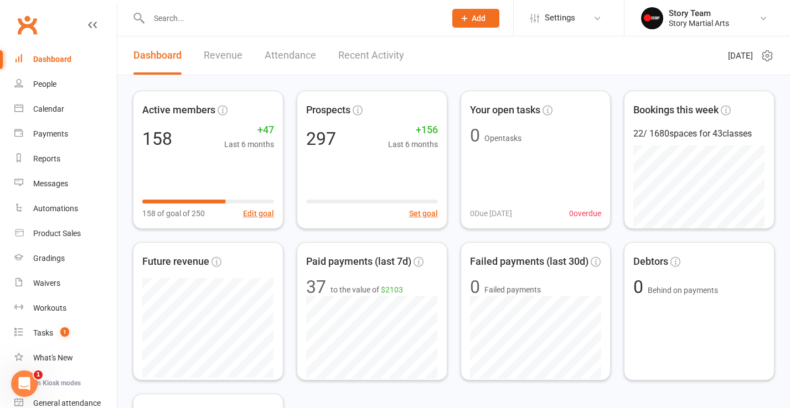
scroll to position [0, 0]
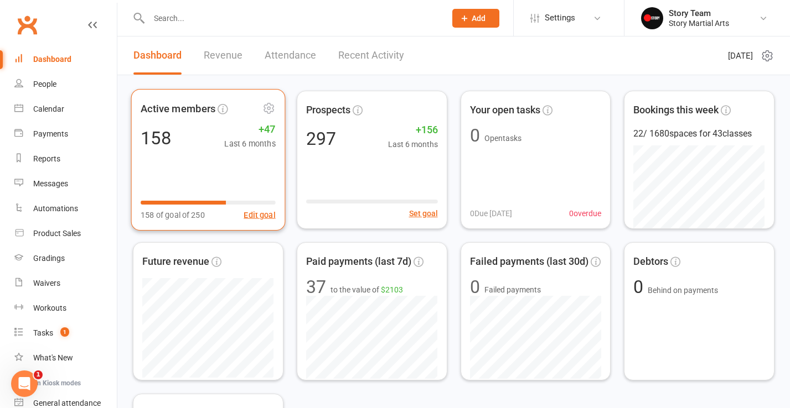
click at [192, 127] on div "158 +47 Last 6 months" at bounding box center [208, 138] width 135 height 24
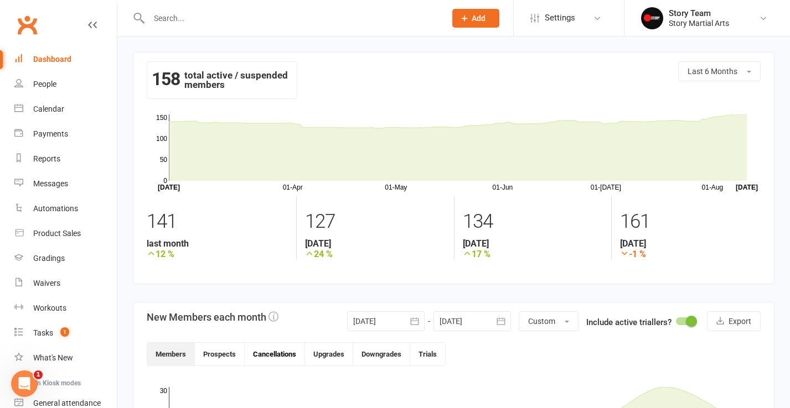
click at [289, 353] on button "Cancellations" at bounding box center [275, 354] width 60 height 23
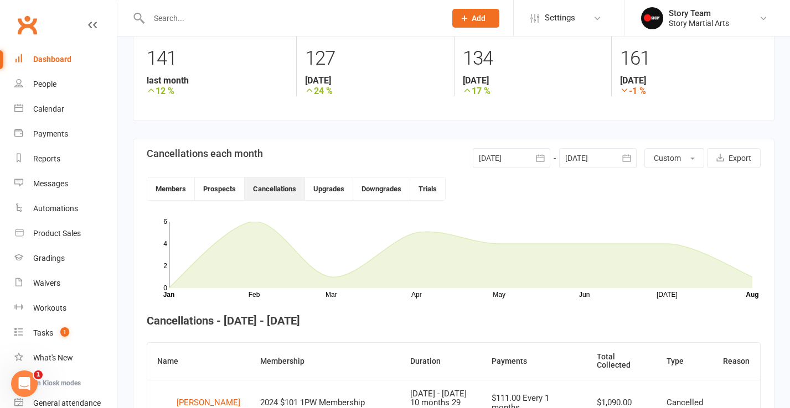
scroll to position [178, 0]
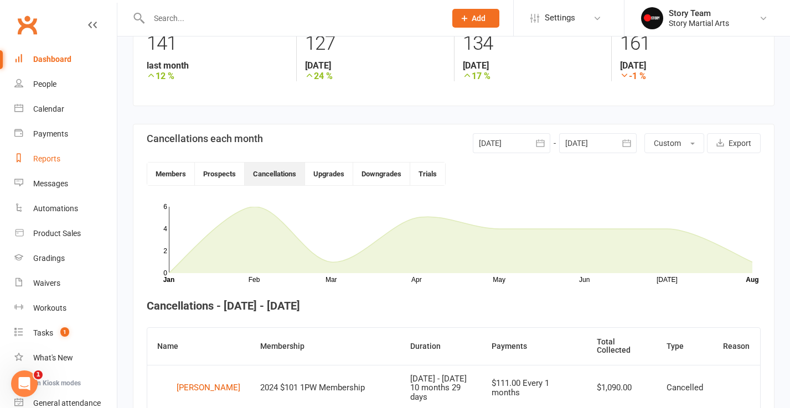
click at [42, 160] on div "Reports" at bounding box center [46, 158] width 27 height 9
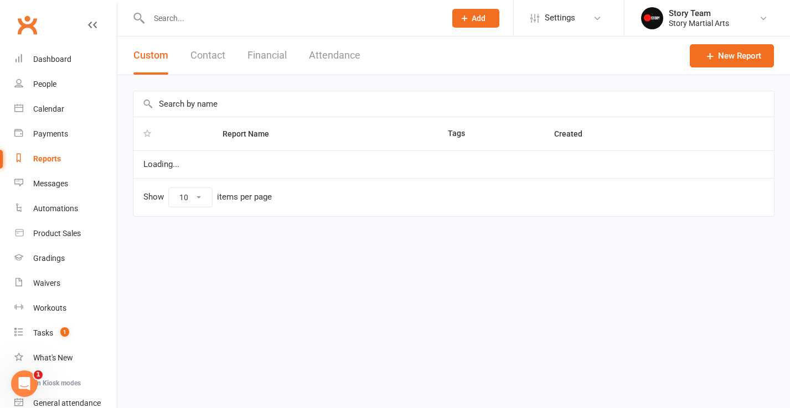
select select "50"
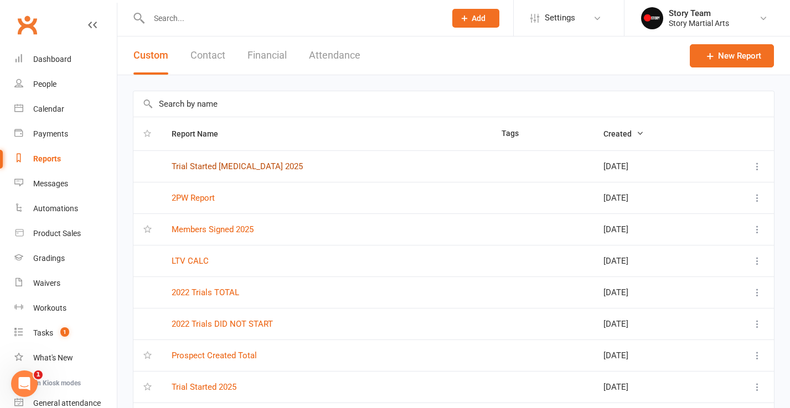
click at [230, 168] on link "Trial Started T3 2025" at bounding box center [237, 167] width 131 height 10
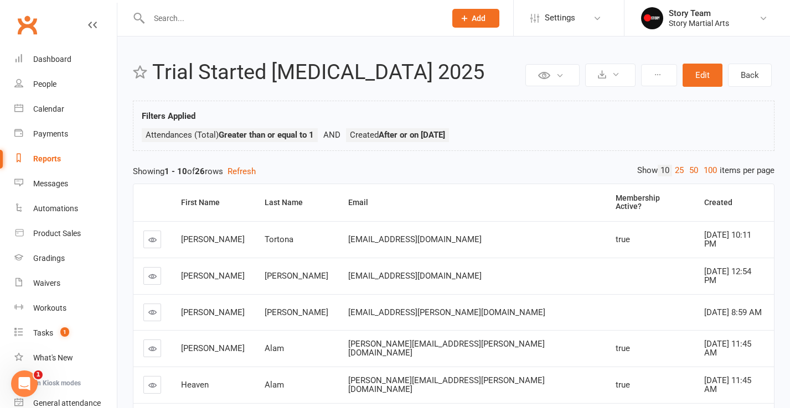
select select "50"
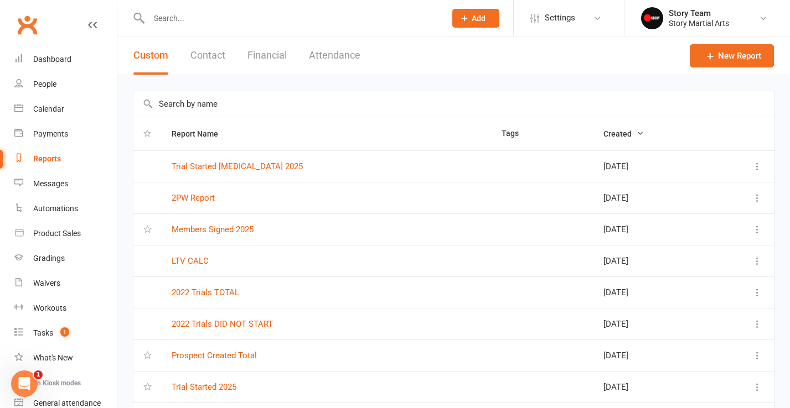
scroll to position [1, 0]
click at [220, 230] on link "Members Signed 2025" at bounding box center [213, 229] width 82 height 10
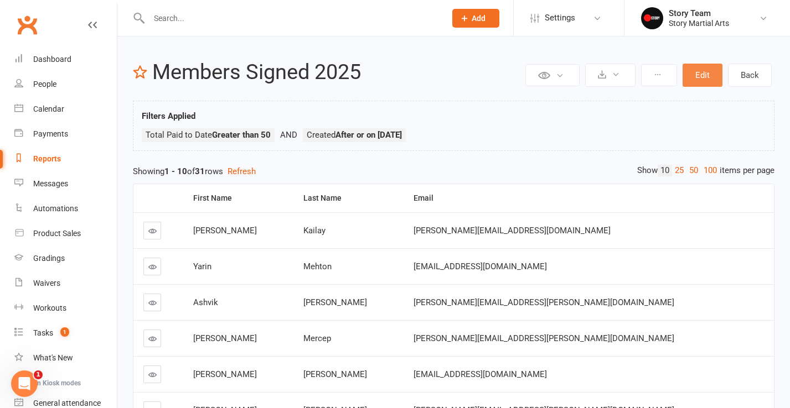
click at [702, 74] on button "Edit" at bounding box center [702, 75] width 40 height 23
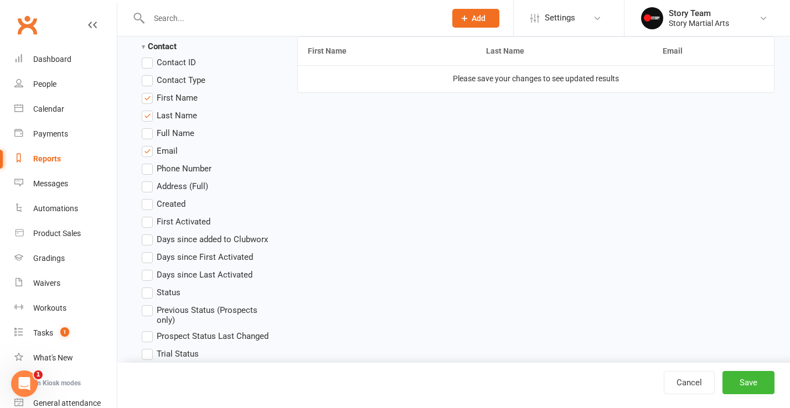
scroll to position [333, 0]
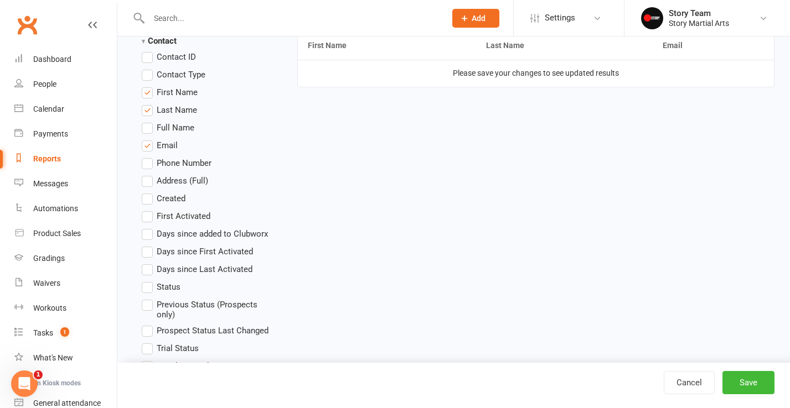
click at [173, 216] on span "First Activated" at bounding box center [184, 216] width 54 height 12
click at [149, 210] on input "First Activated" at bounding box center [145, 210] width 7 height 0
click at [755, 383] on button "Save" at bounding box center [748, 382] width 52 height 23
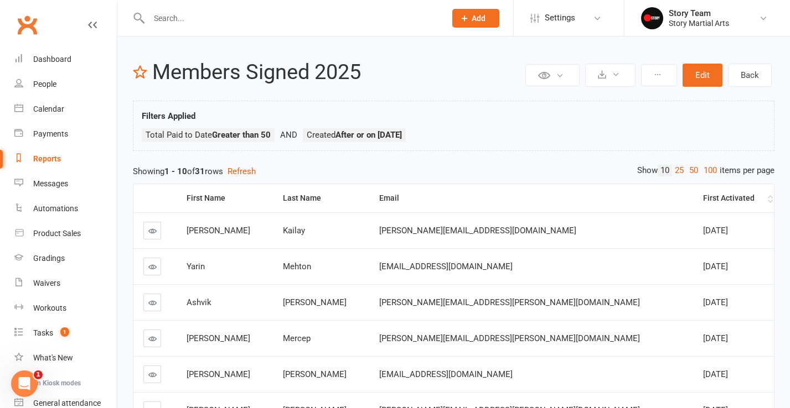
click at [703, 199] on div "First Activated" at bounding box center [734, 198] width 62 height 8
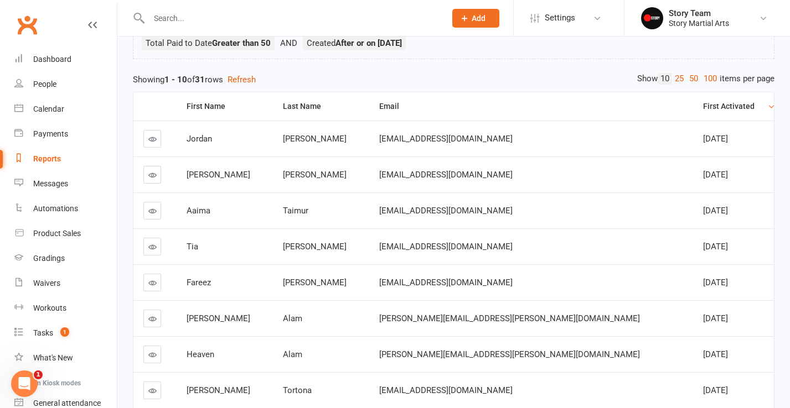
scroll to position [90, 0]
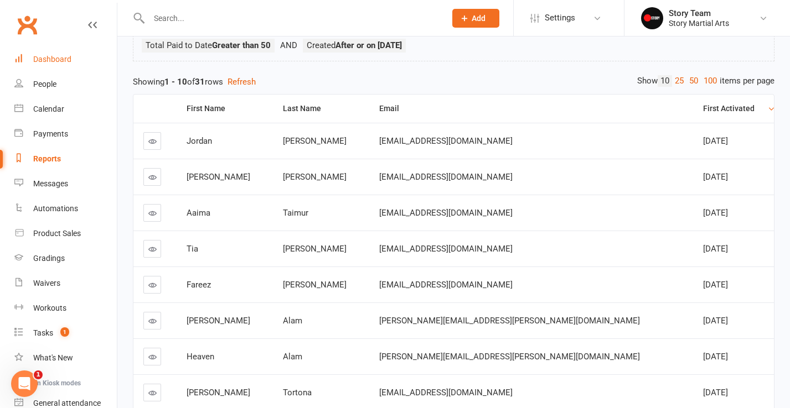
click at [60, 63] on div "Dashboard" at bounding box center [52, 59] width 38 height 9
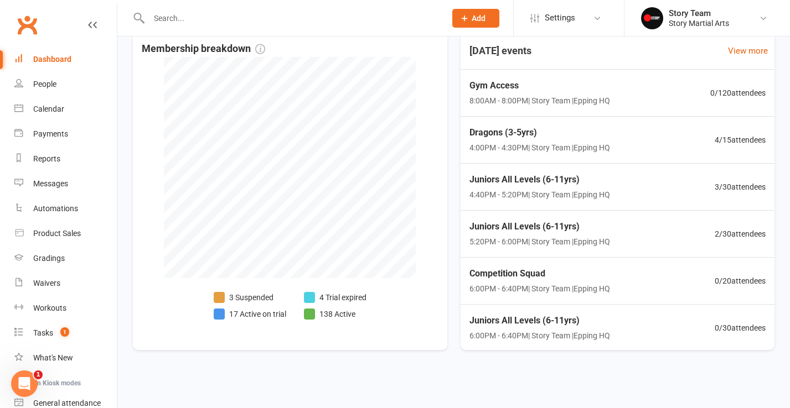
scroll to position [574, 0]
click at [258, 308] on li "17 Active on trial" at bounding box center [250, 314] width 72 height 12
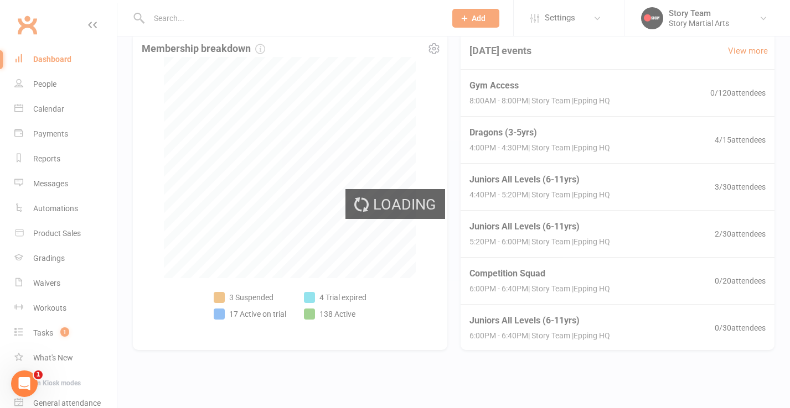
select select "active_trial"
select select "100"
